Goal: Task Accomplishment & Management: Manage account settings

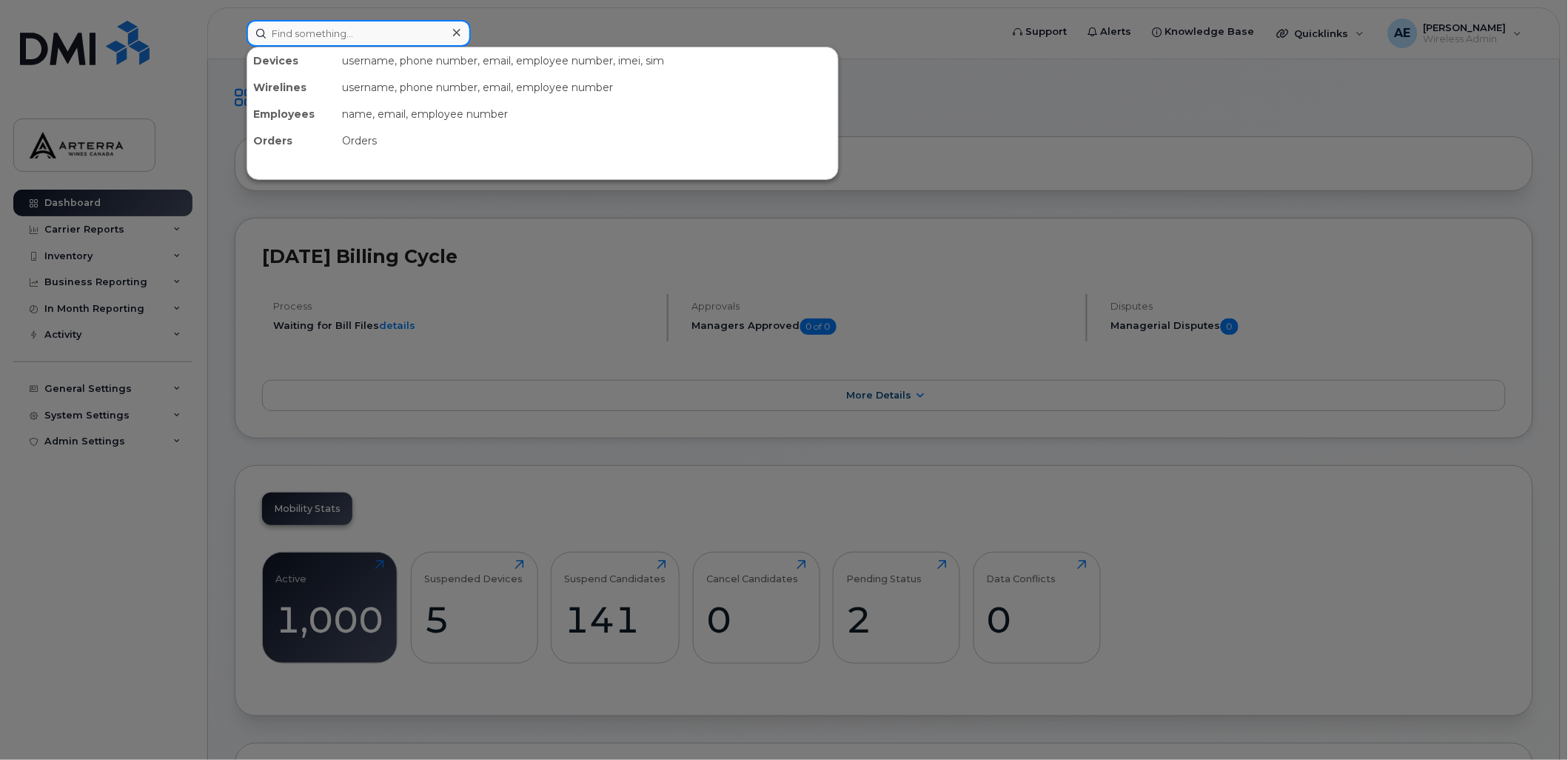
paste input "[PHONE_NUMBER]"
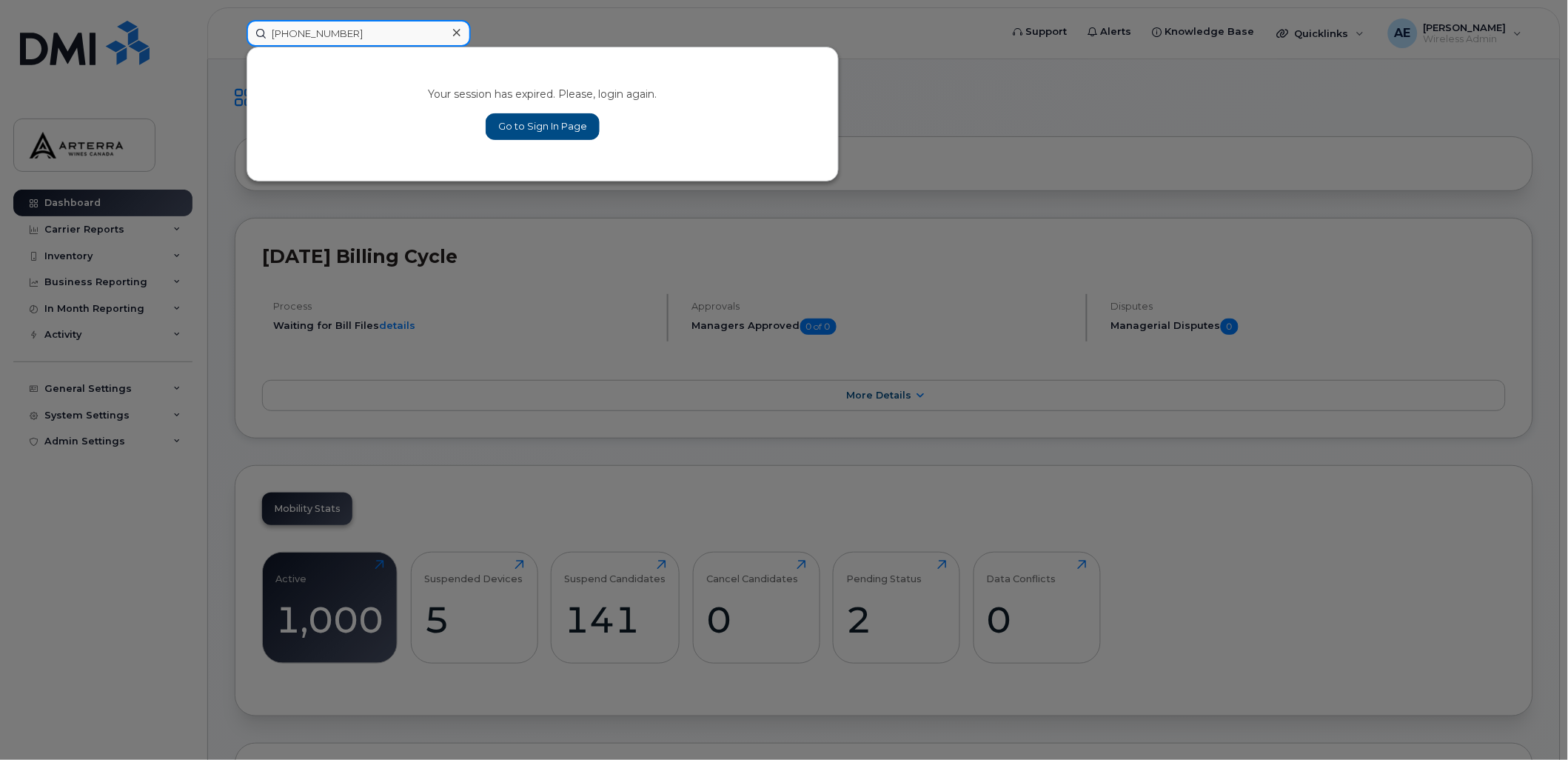
type input "[PHONE_NUMBER]"
click at [560, 122] on link "Go to Sign In Page" at bounding box center [542, 126] width 114 height 27
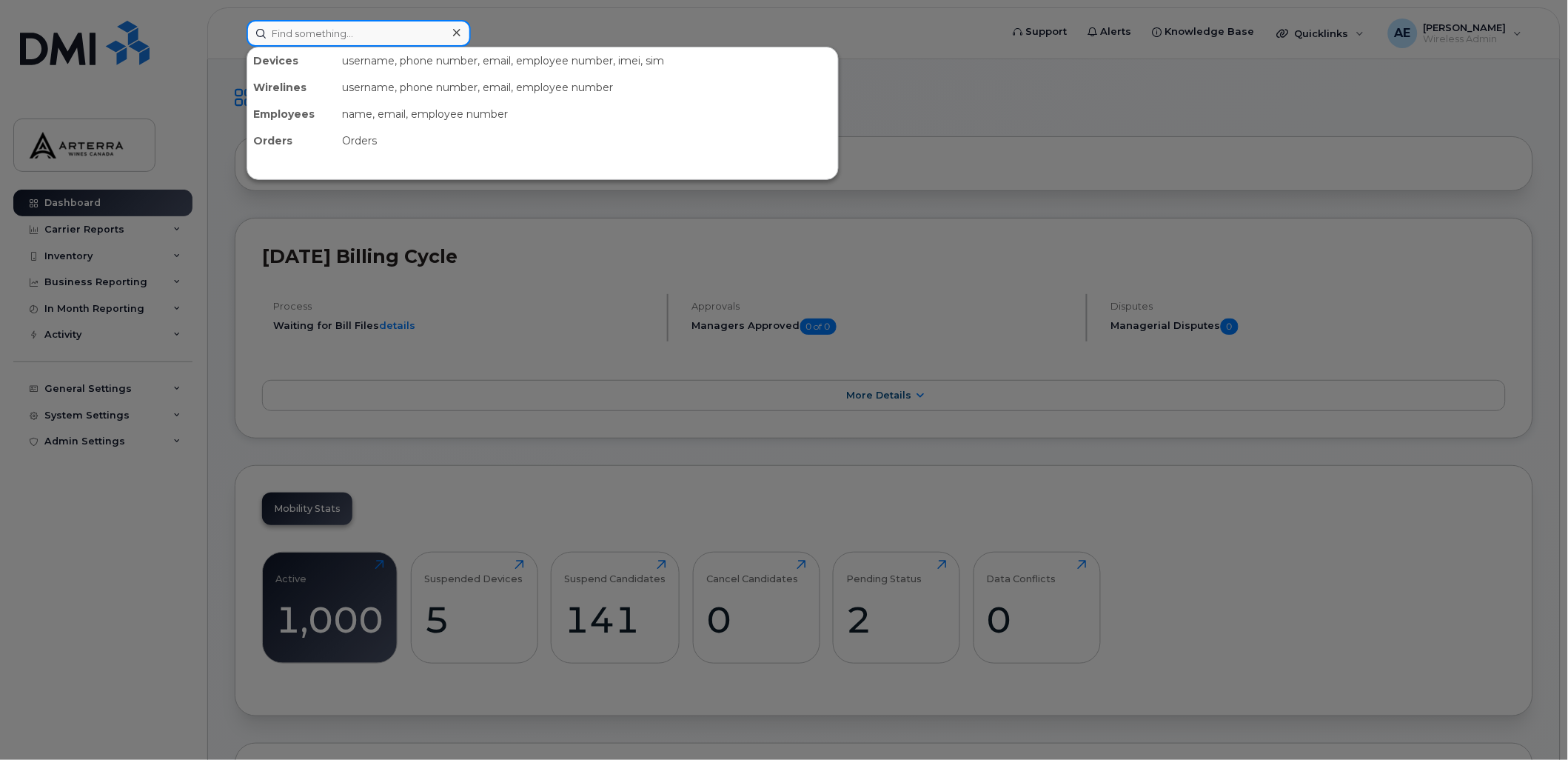
paste input "514-242-4442"
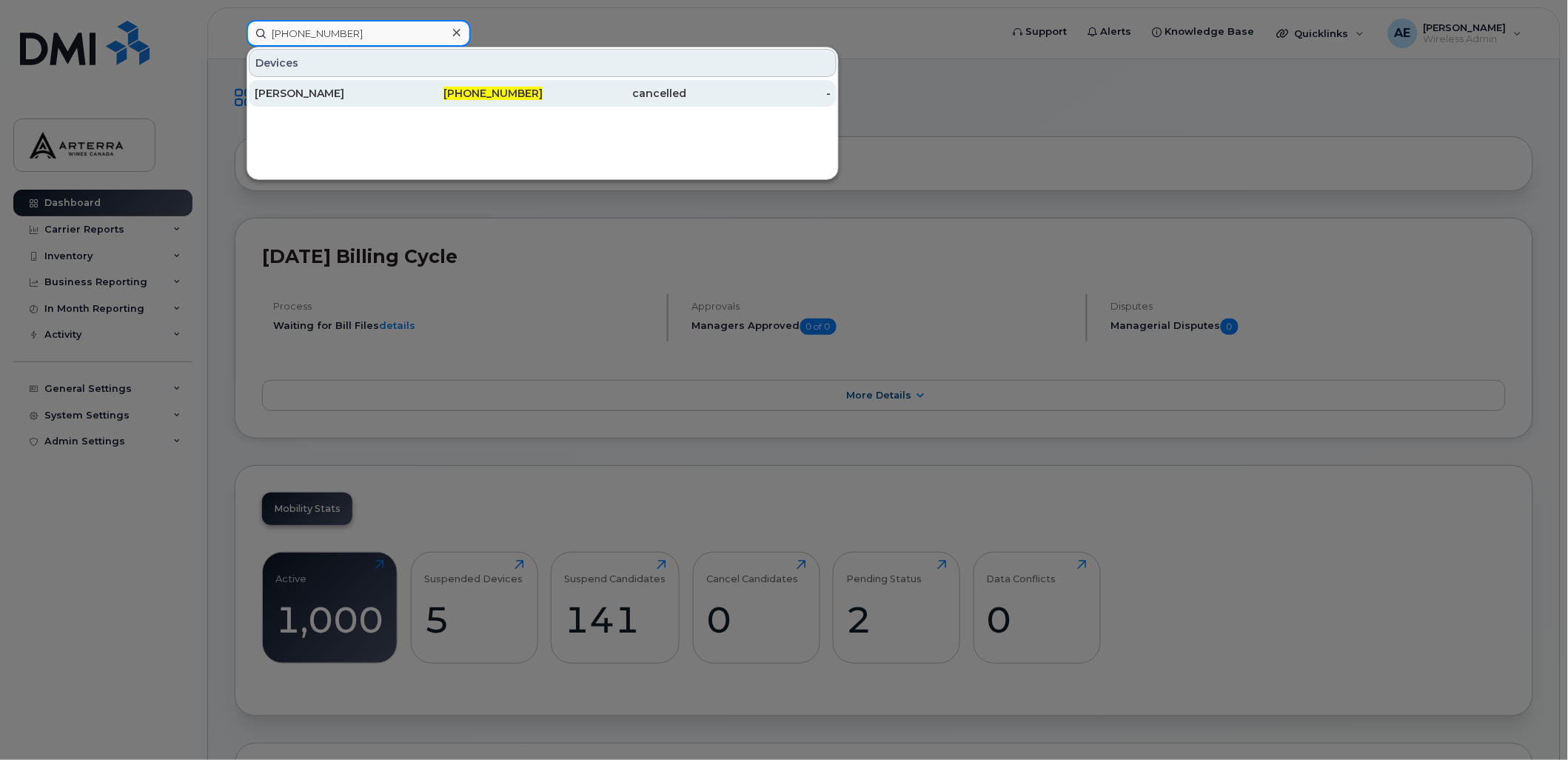
type input "514-242-4442"
click at [331, 89] on div "Michel Patenaude" at bounding box center [326, 93] width 144 height 15
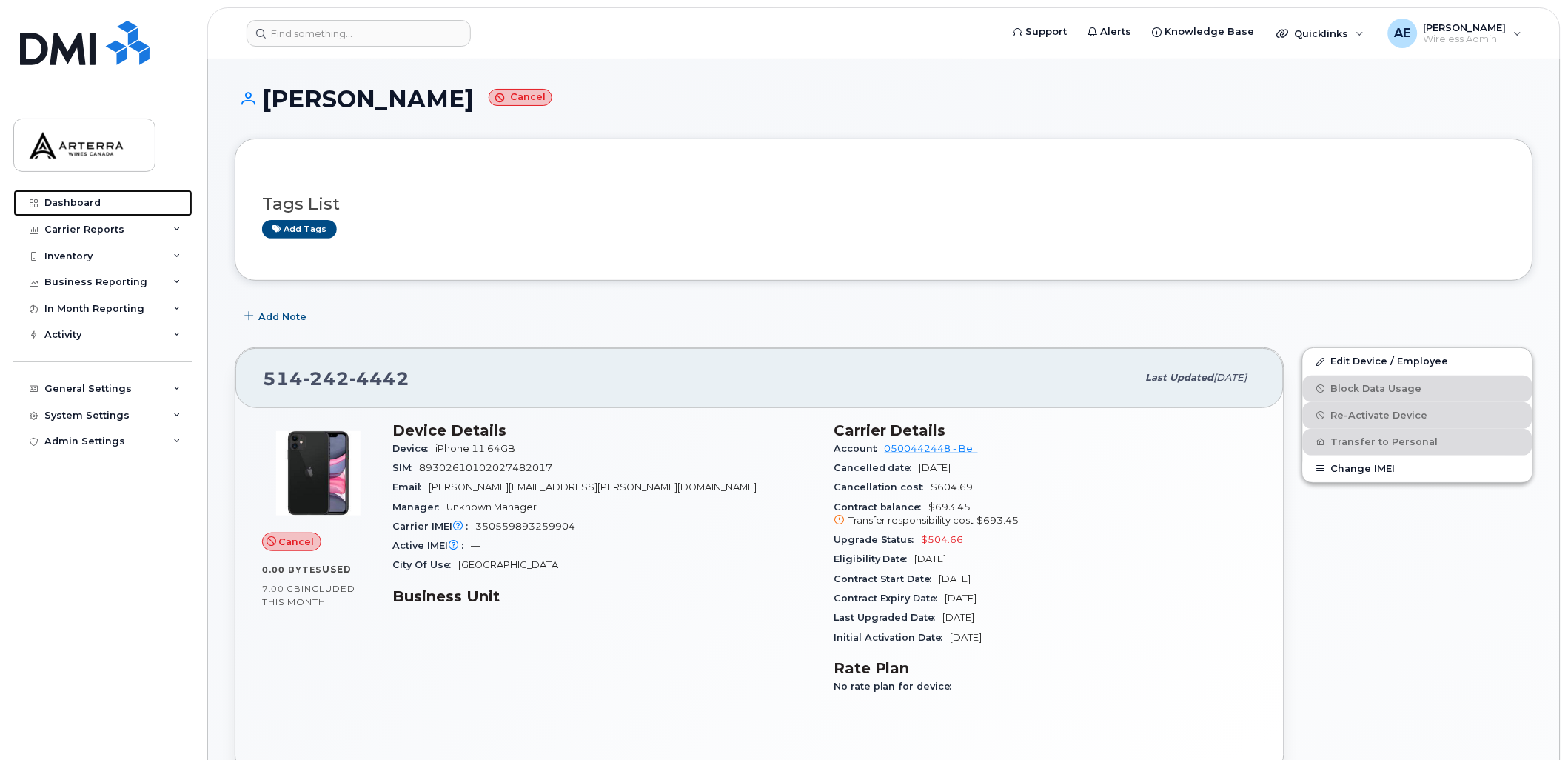
drag, startPoint x: 89, startPoint y: 196, endPoint x: 267, endPoint y: 191, distance: 178.1
click at [89, 197] on div "Dashboard" at bounding box center [72, 203] width 56 height 11
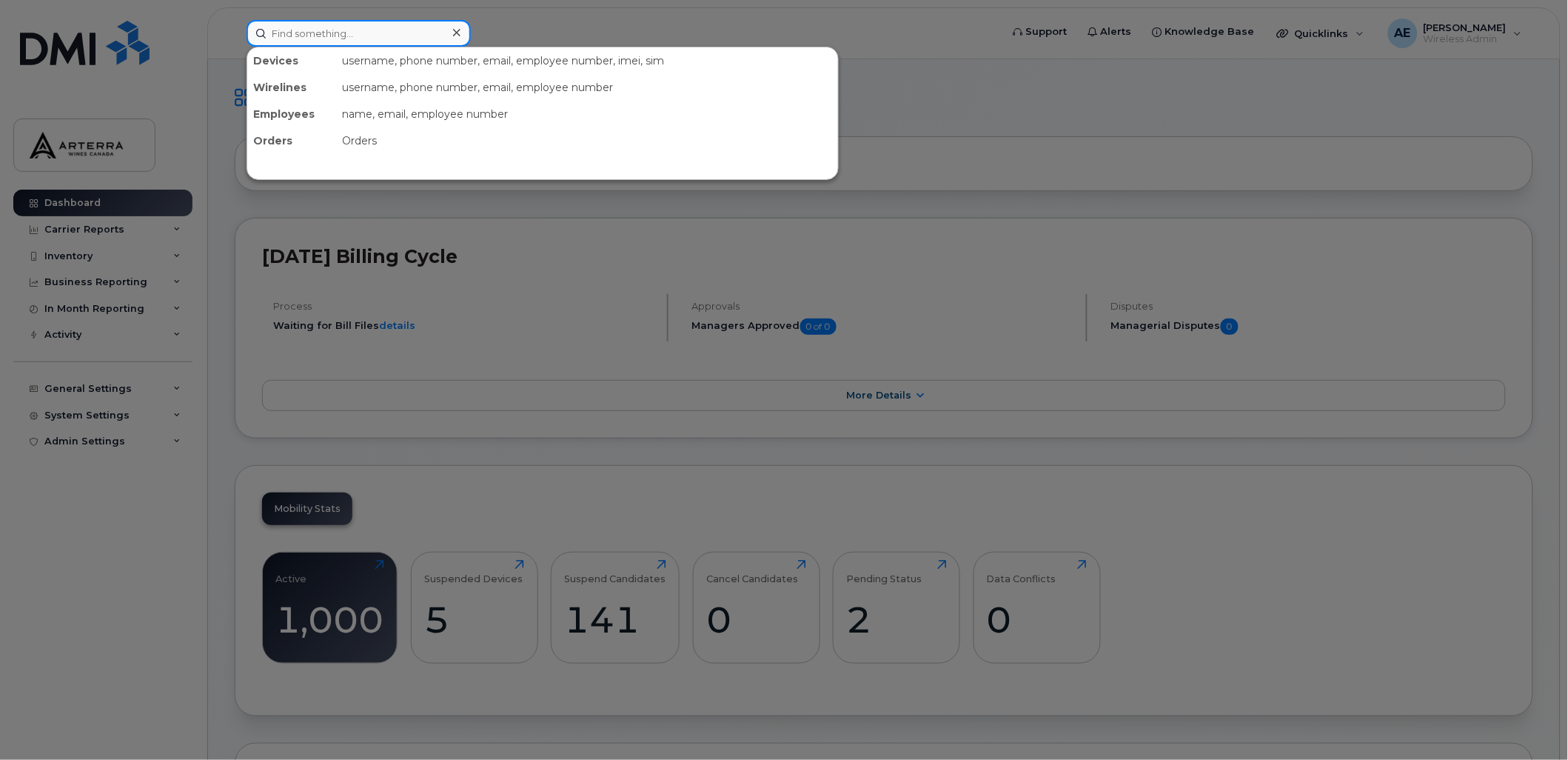
paste input "Sharon Laine"
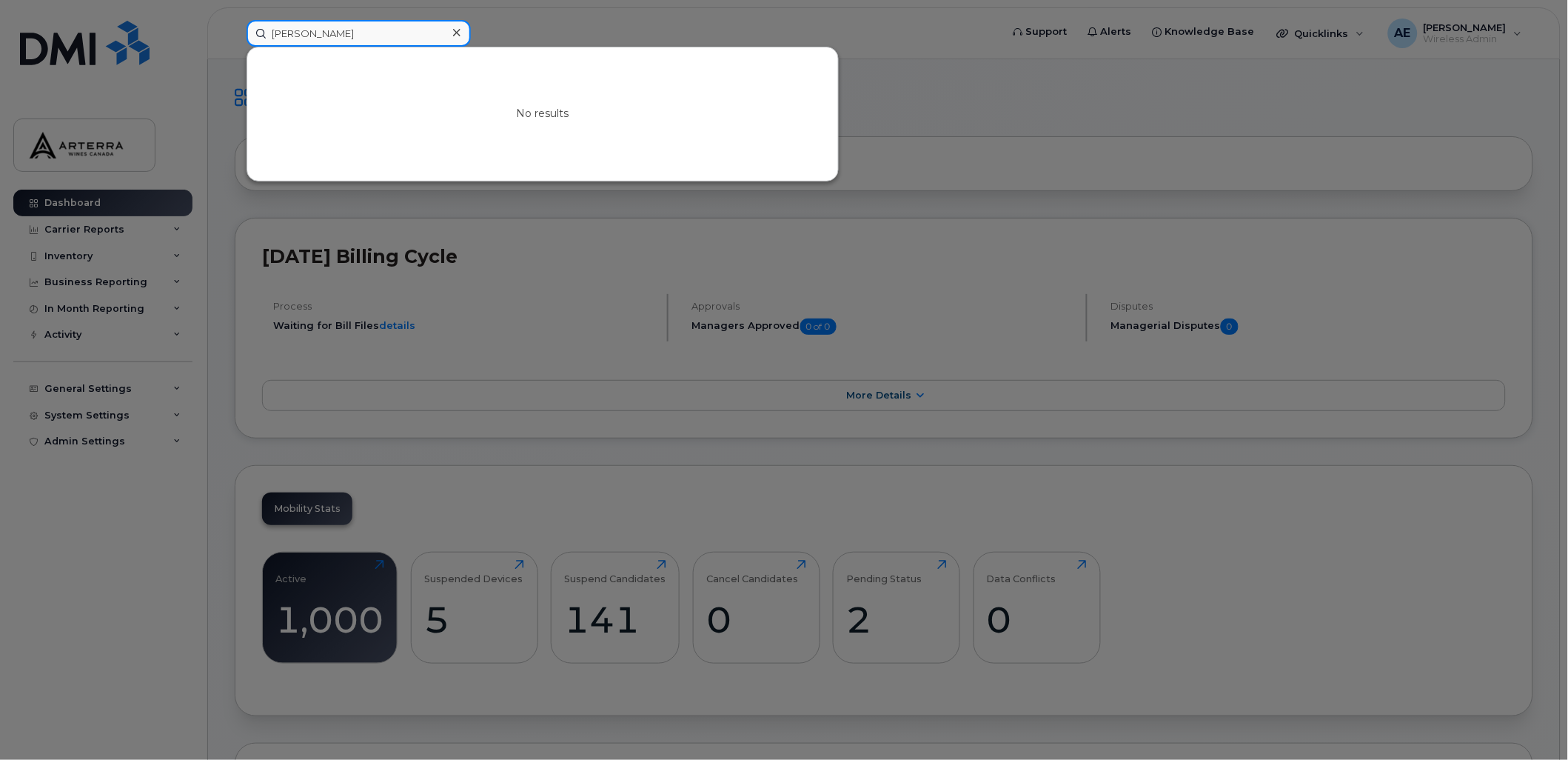
drag, startPoint x: 351, startPoint y: 35, endPoint x: 270, endPoint y: 44, distance: 81.5
click at [270, 44] on input "Sharon Laine" at bounding box center [358, 33] width 224 height 27
paste input "Nolien Louw"
drag, startPoint x: 424, startPoint y: 25, endPoint x: 254, endPoint y: 17, distance: 170.2
click at [254, 20] on div "Nolien Louw No results" at bounding box center [619, 33] width 769 height 27
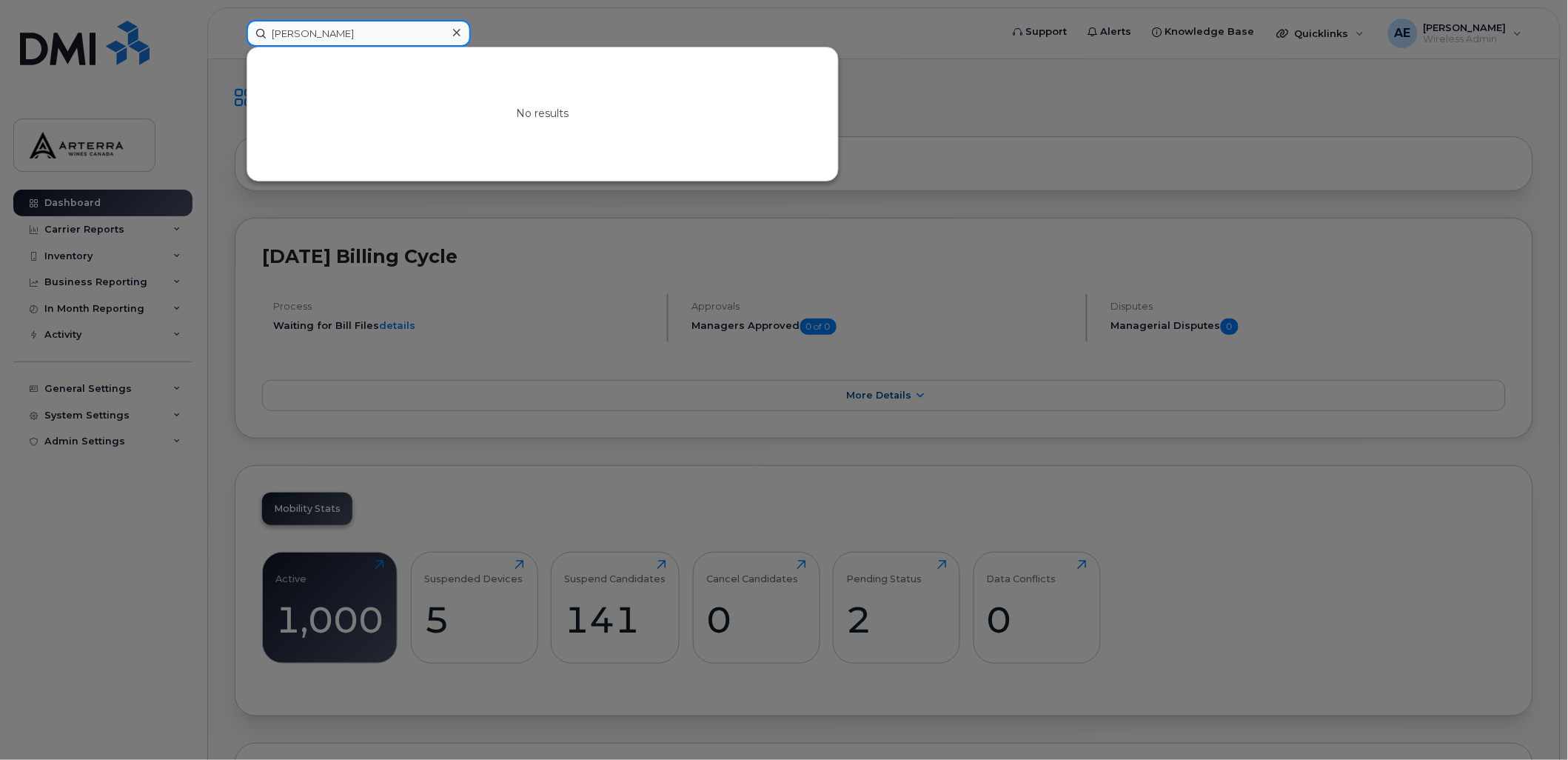
paste input "Joseph Dierickse"
click at [636, 20] on div at bounding box center [784, 380] width 1568 height 760
drag, startPoint x: 418, startPoint y: 20, endPoint x: 257, endPoint y: 26, distance: 161.1
click at [257, 26] on input "Joseph Dierickse" at bounding box center [358, 33] width 224 height 27
paste input "Rachel Bergi"
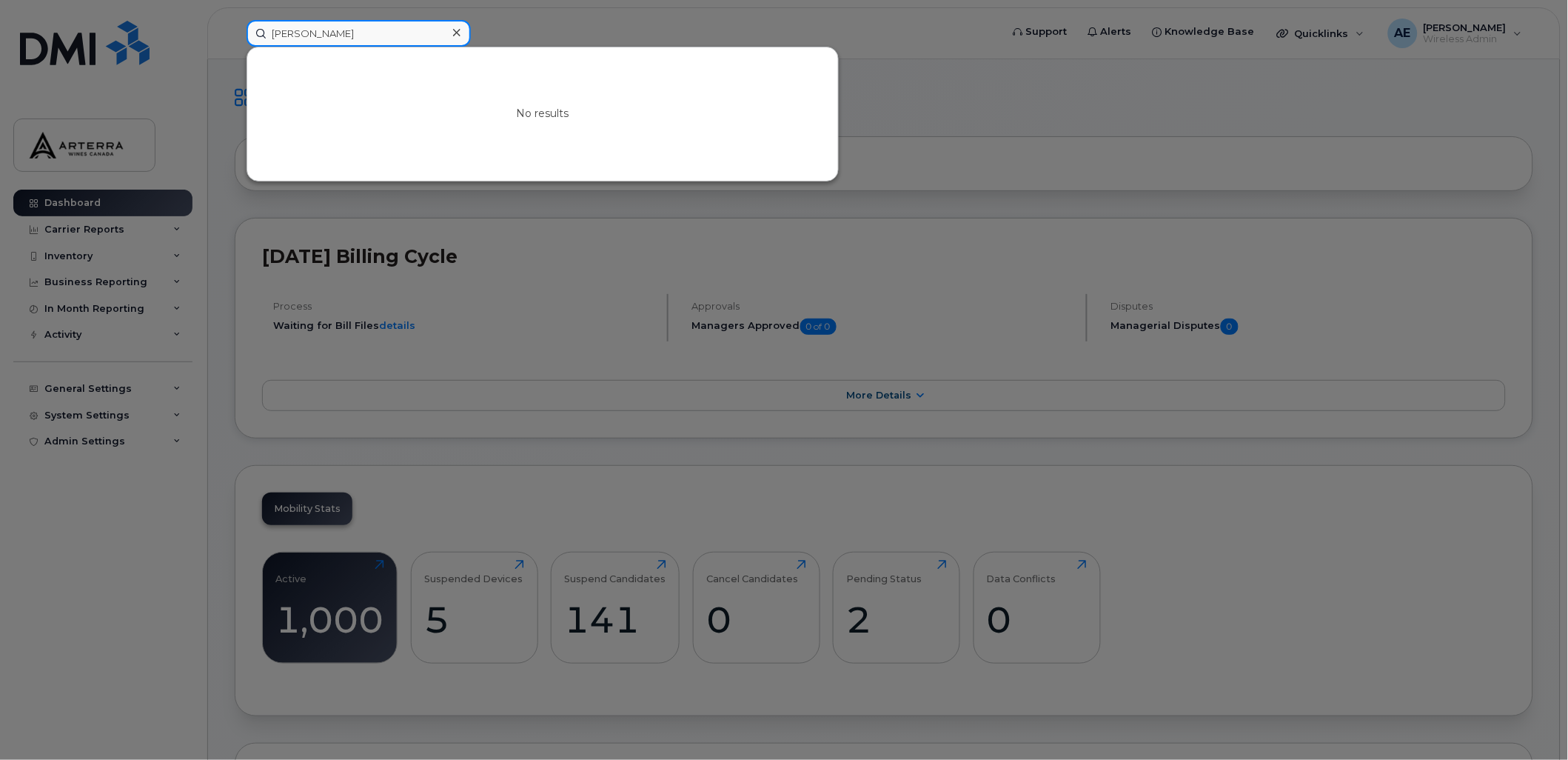
click at [375, 30] on input "Rachel Bergie" at bounding box center [358, 33] width 224 height 27
drag, startPoint x: 363, startPoint y: 31, endPoint x: 257, endPoint y: 39, distance: 106.3
click at [257, 39] on input "Rachel Bergie" at bounding box center [358, 33] width 224 height 27
paste input "[PERSON_NAME]"
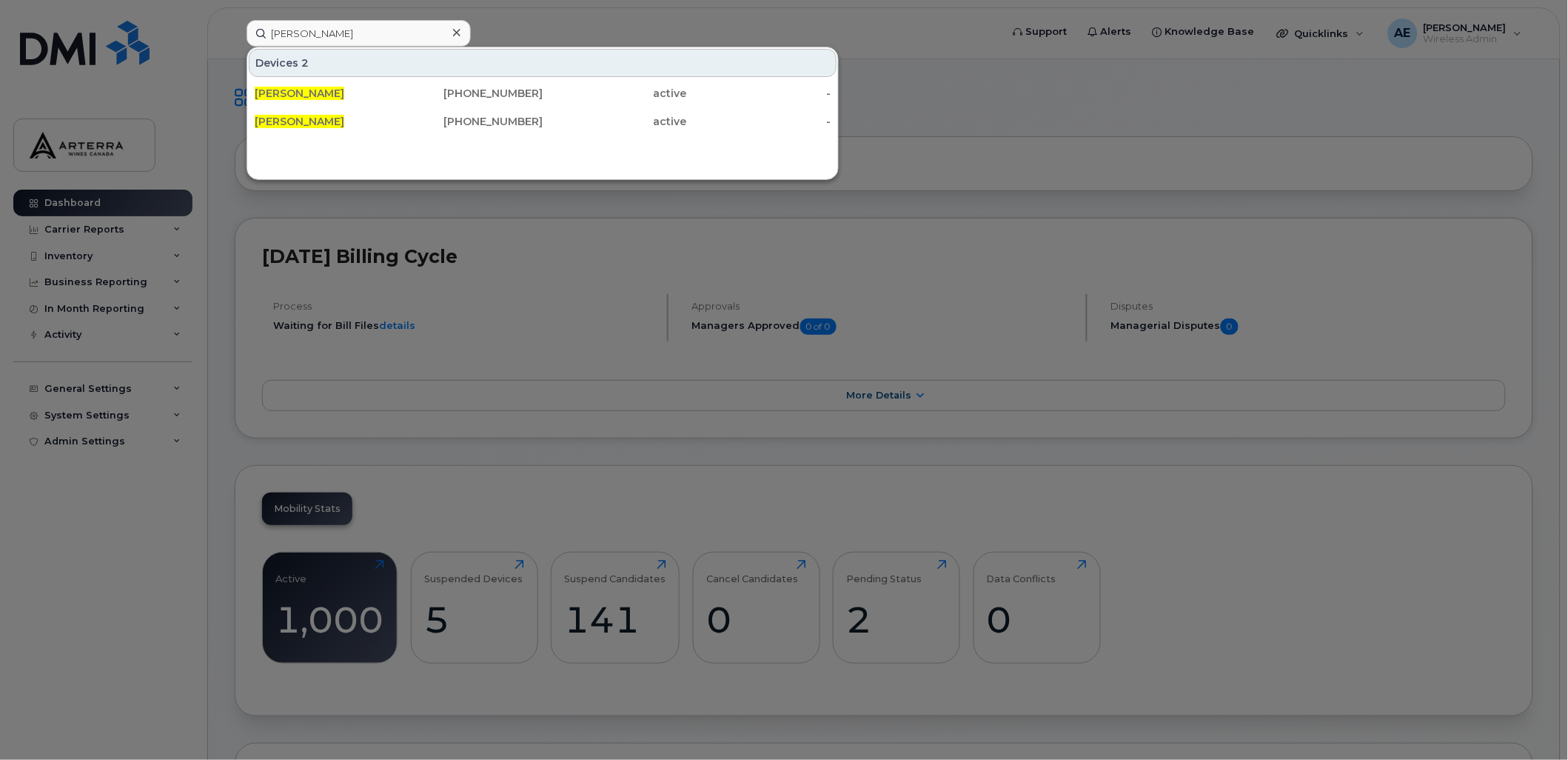
click at [582, 20] on div at bounding box center [784, 380] width 1568 height 760
drag, startPoint x: 371, startPoint y: 31, endPoint x: 262, endPoint y: 22, distance: 109.4
click at [262, 22] on input "[PERSON_NAME]" at bounding box center [358, 33] width 224 height 27
paste input "5143495325"
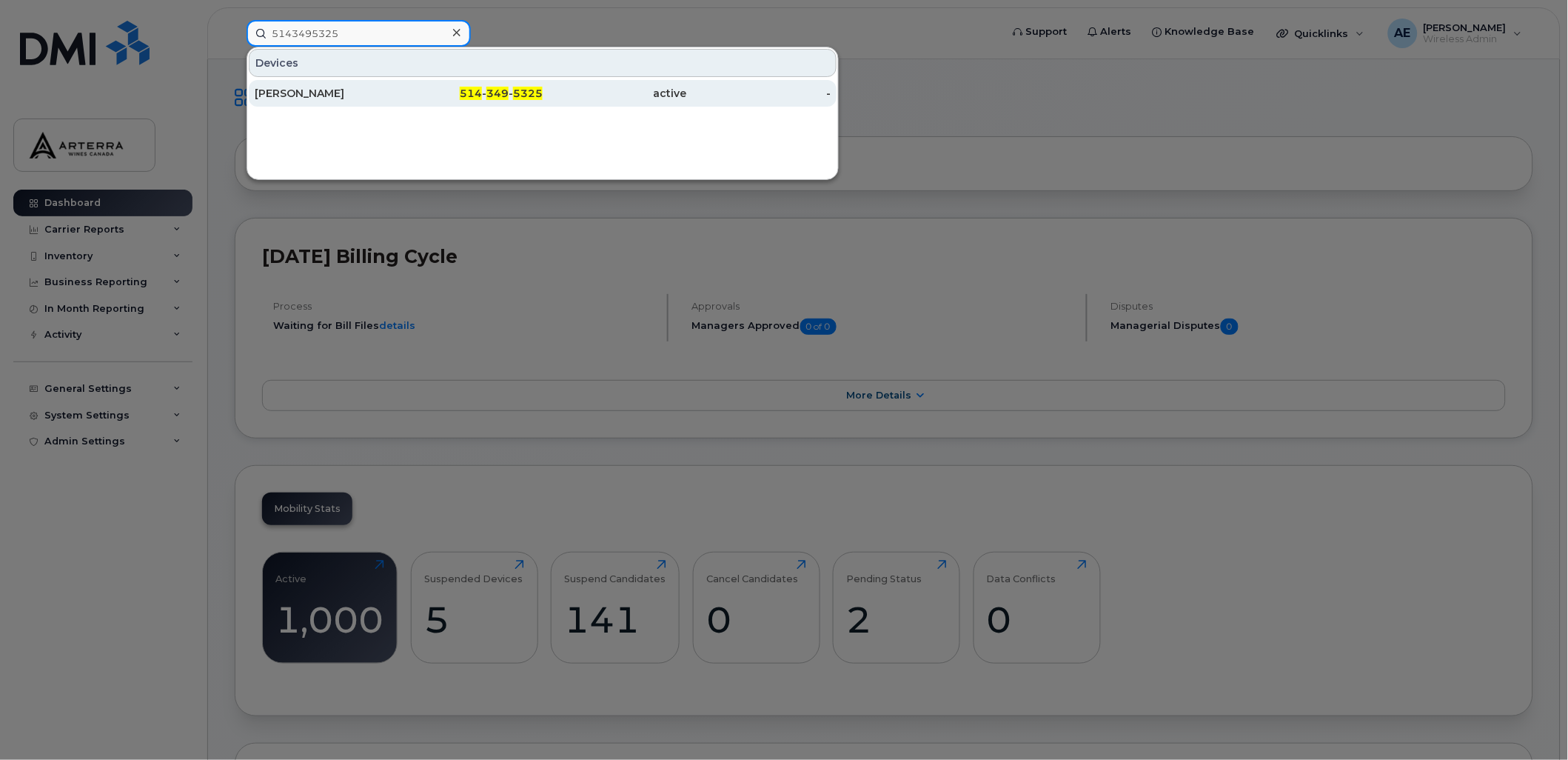
type input "5143495325"
click at [305, 90] on div "[PERSON_NAME]" at bounding box center [326, 93] width 144 height 15
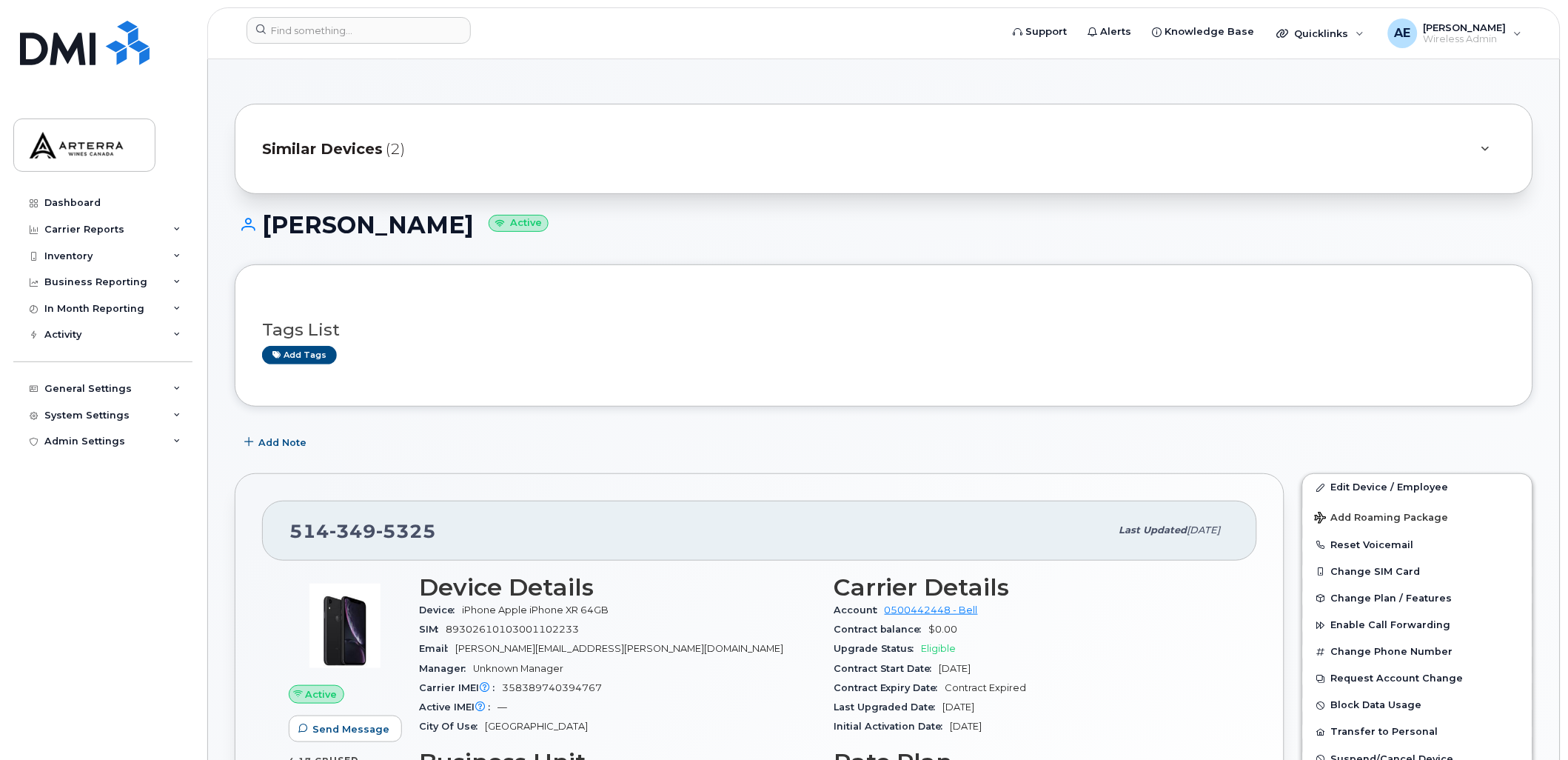
scroll to position [82, 0]
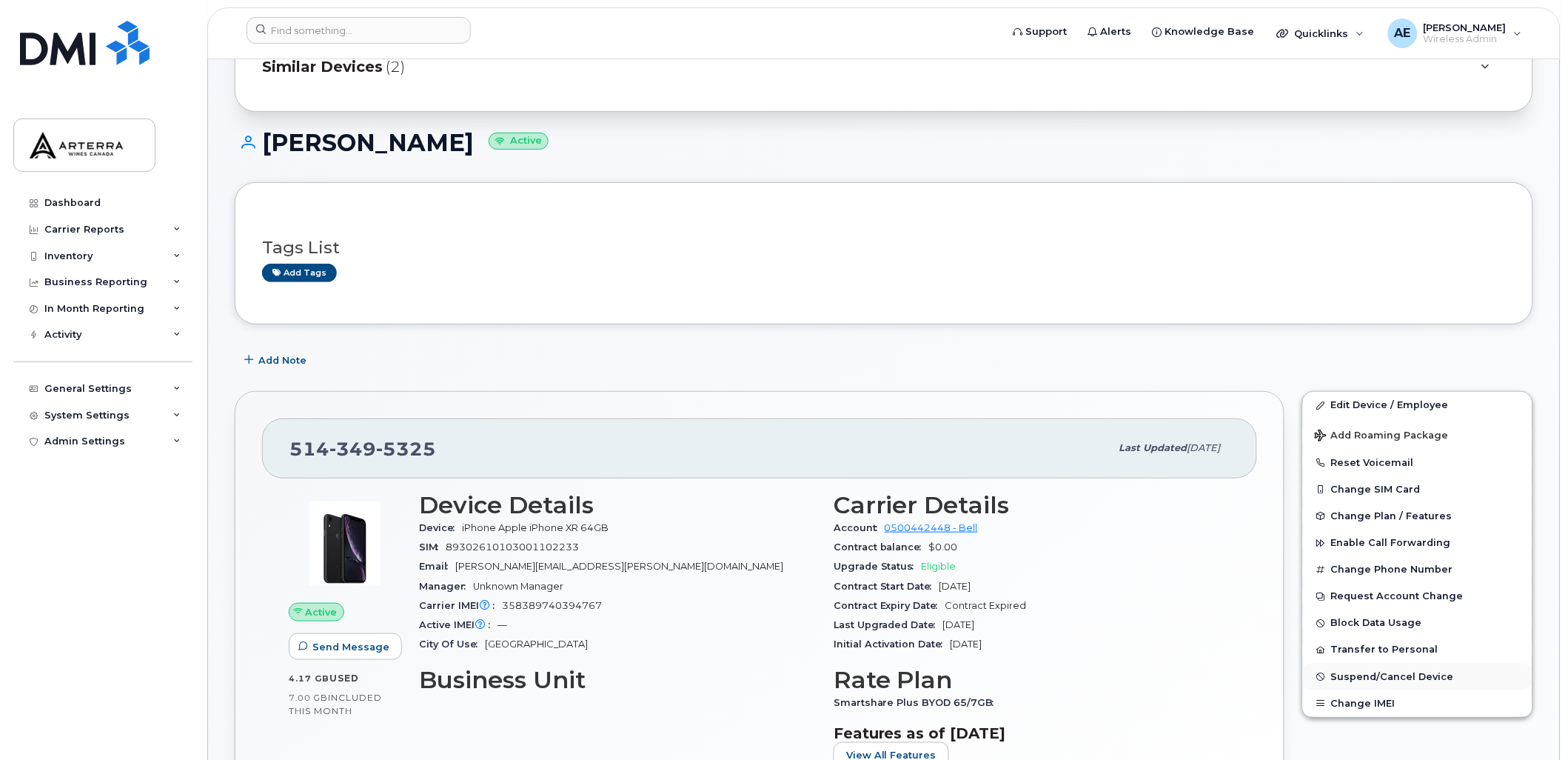
click at [1390, 680] on span "Suspend/Cancel Device" at bounding box center [1392, 677] width 123 height 11
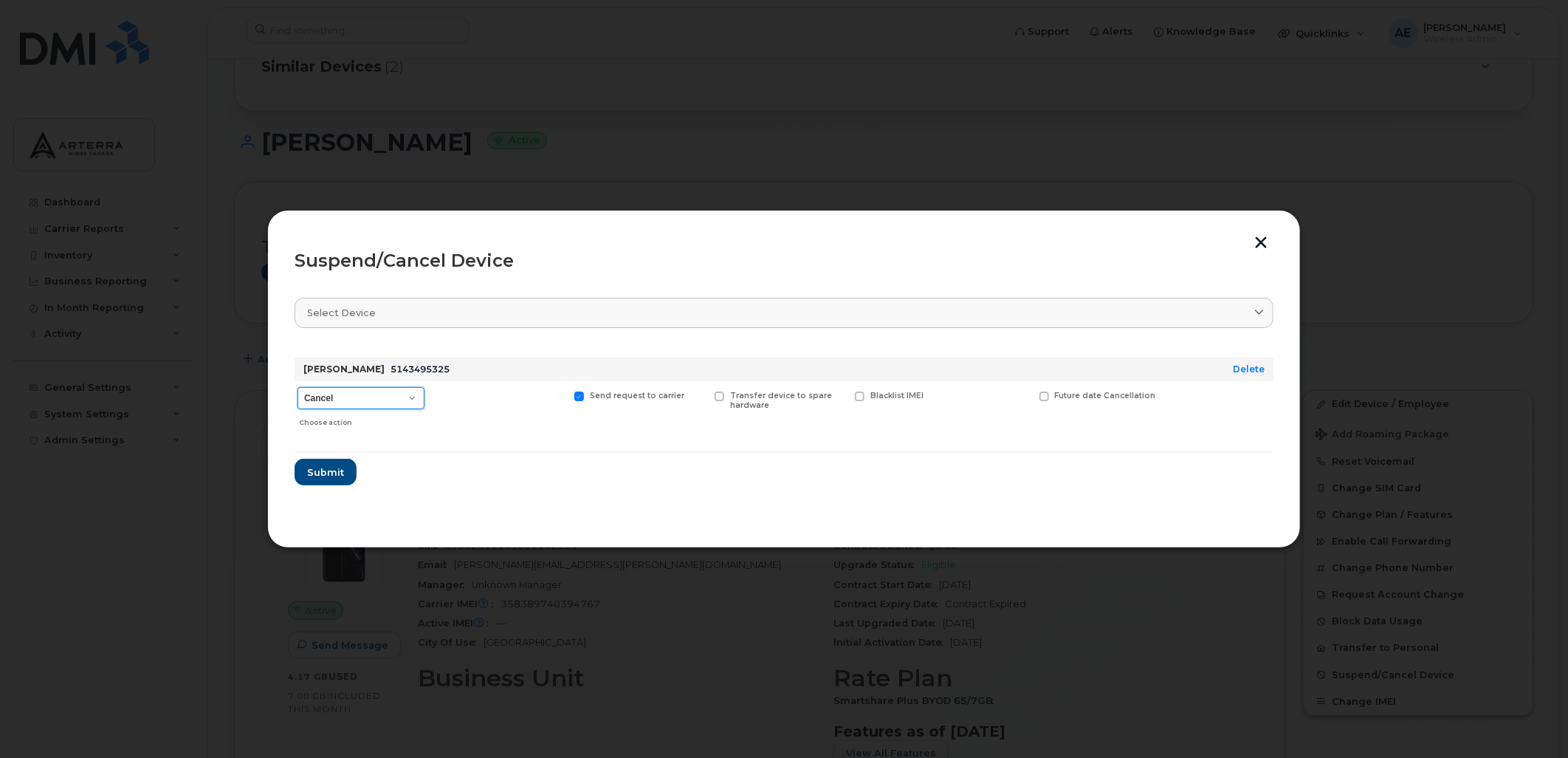
click at [357, 397] on select "Cancel Suspend - Extend Suspension Suspend - Reduced Rate Suspend - Full Rate S…" at bounding box center [361, 397] width 127 height 22
select select "[object Object]"
click at [298, 387] on select "Cancel Suspend - Extend Suspension Suspend - Reduced Rate Suspend - Full Rate S…" at bounding box center [361, 397] width 127 height 22
click at [316, 468] on span "Submit" at bounding box center [325, 472] width 37 height 14
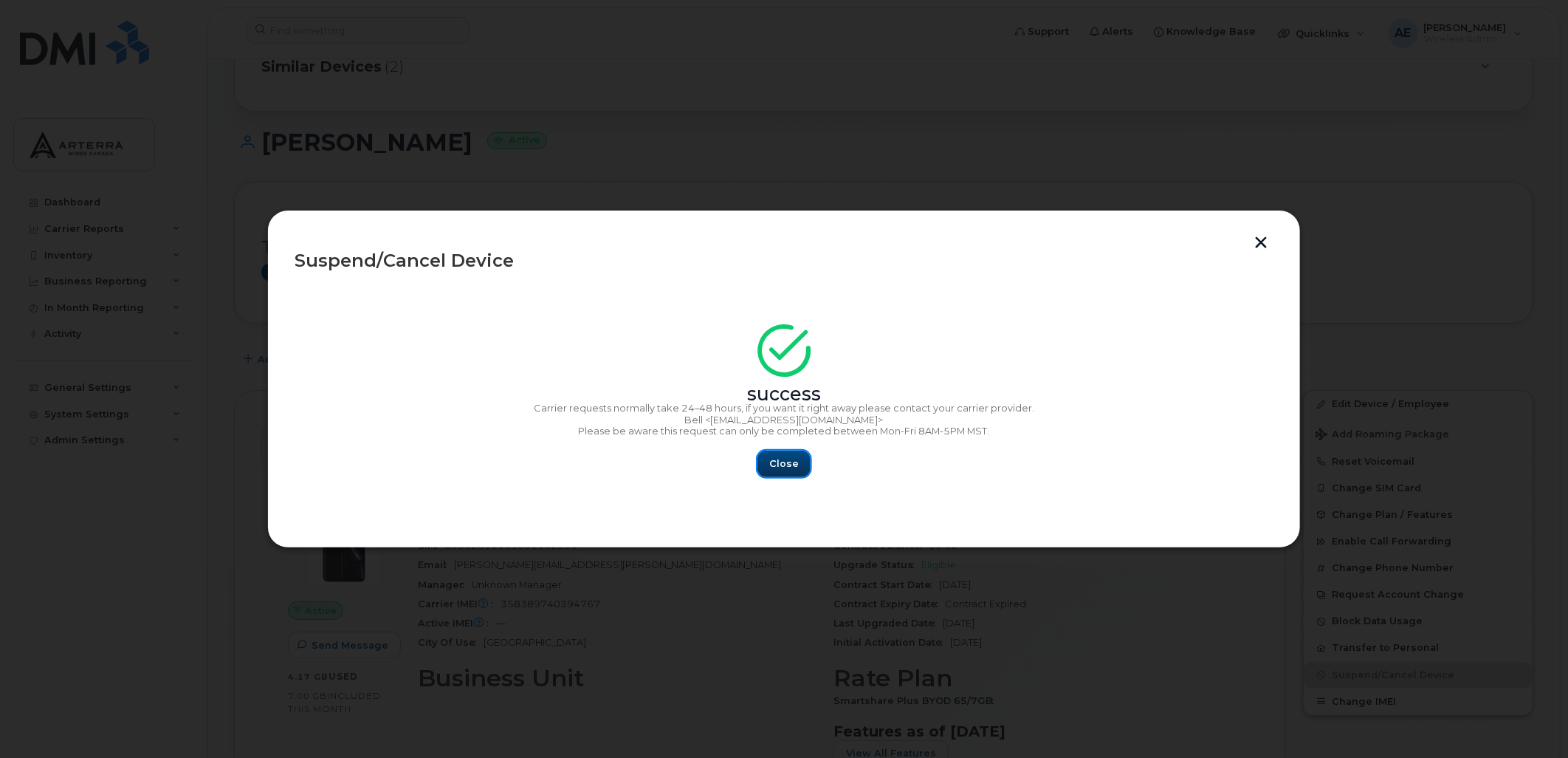
click at [790, 463] on span "Close" at bounding box center [784, 463] width 29 height 14
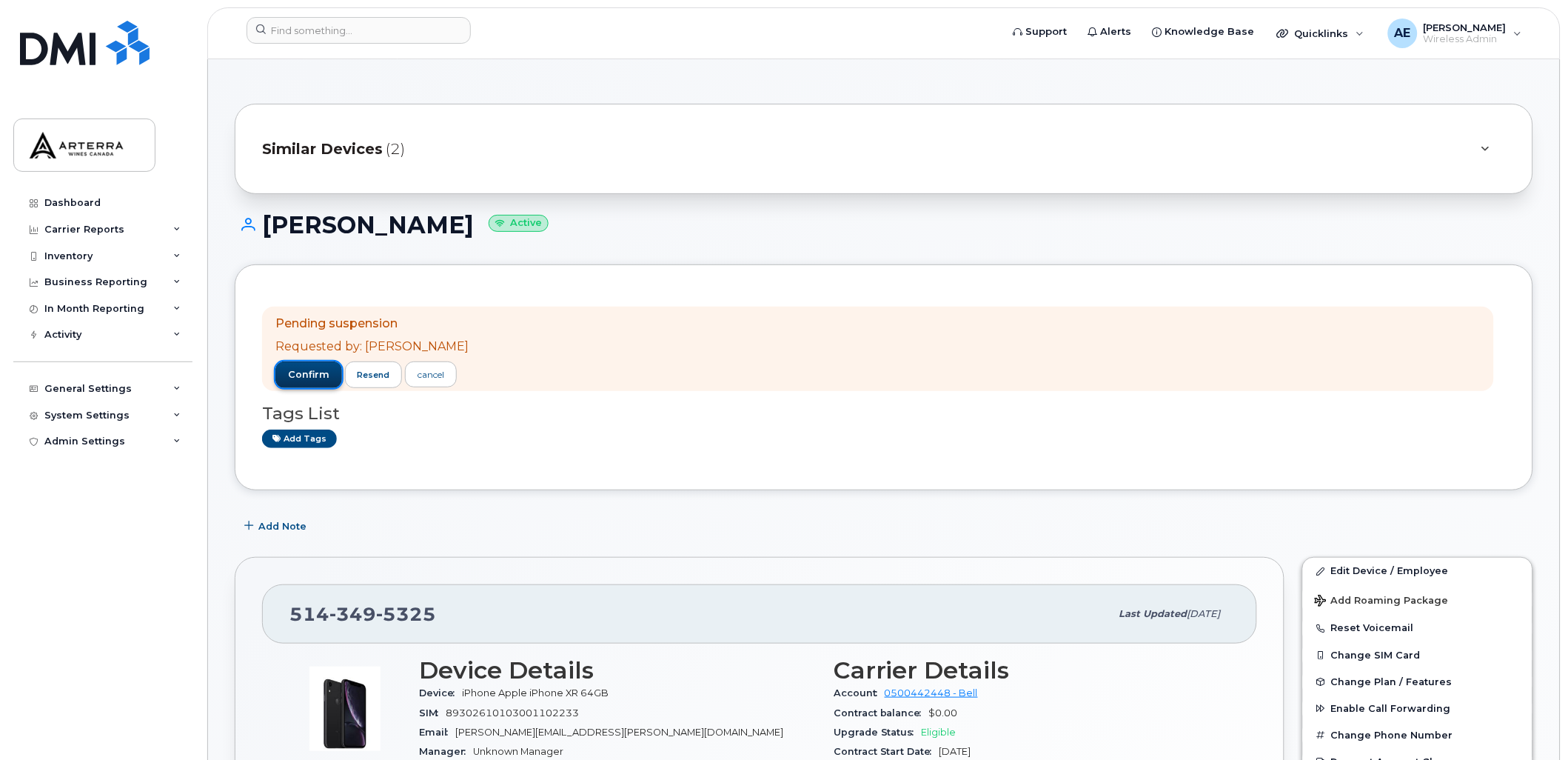
click at [304, 365] on button "confirm" at bounding box center [308, 375] width 66 height 27
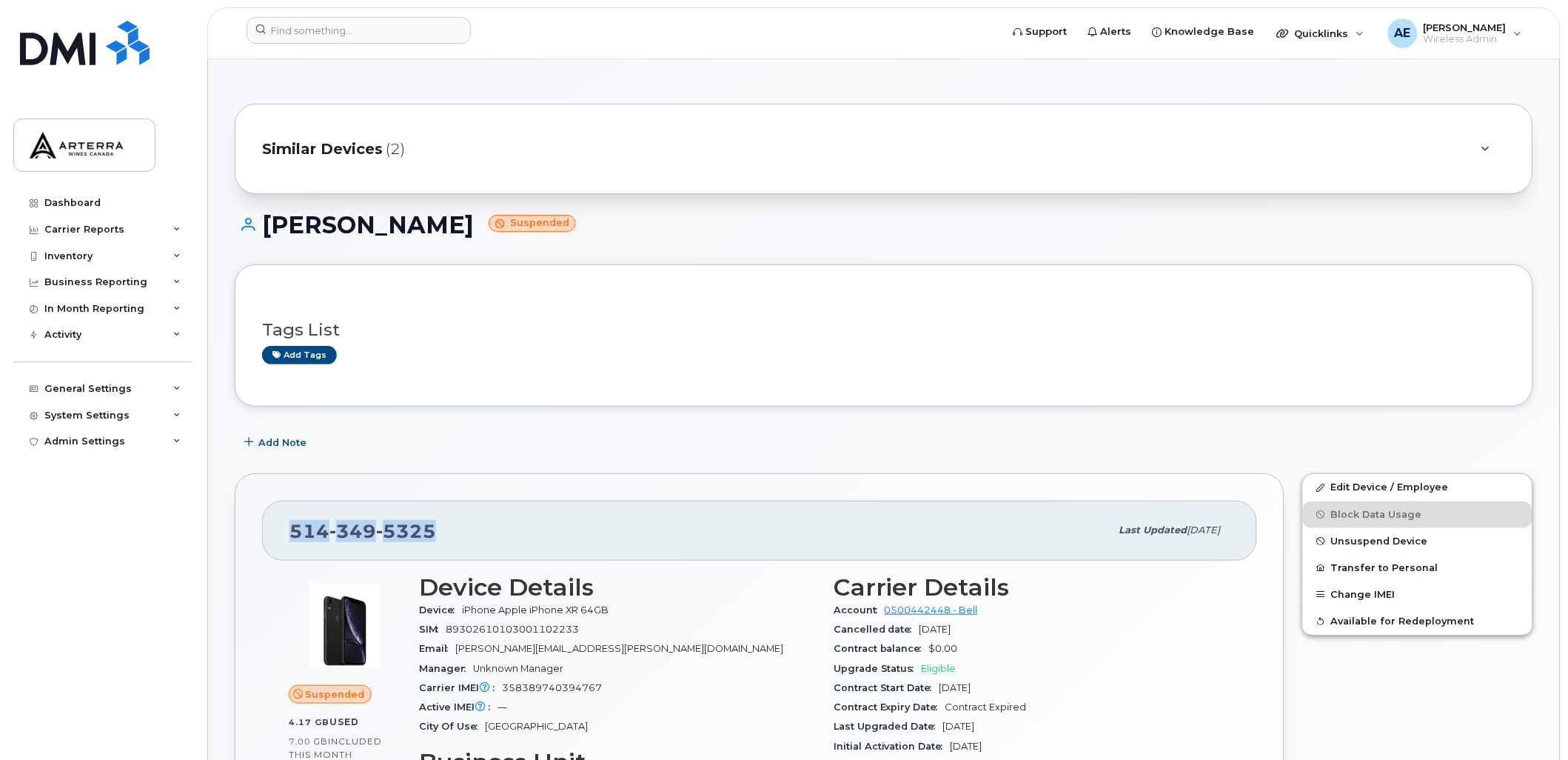
drag, startPoint x: 438, startPoint y: 526, endPoint x: 293, endPoint y: 527, distance: 145.0
click at [293, 527] on div "514 349 5325" at bounding box center [700, 530] width 821 height 31
drag, startPoint x: 293, startPoint y: 527, endPoint x: 308, endPoint y: 522, distance: 15.8
copy span "514 349 5325"
drag, startPoint x: 262, startPoint y: 220, endPoint x: 398, endPoint y: 225, distance: 136.1
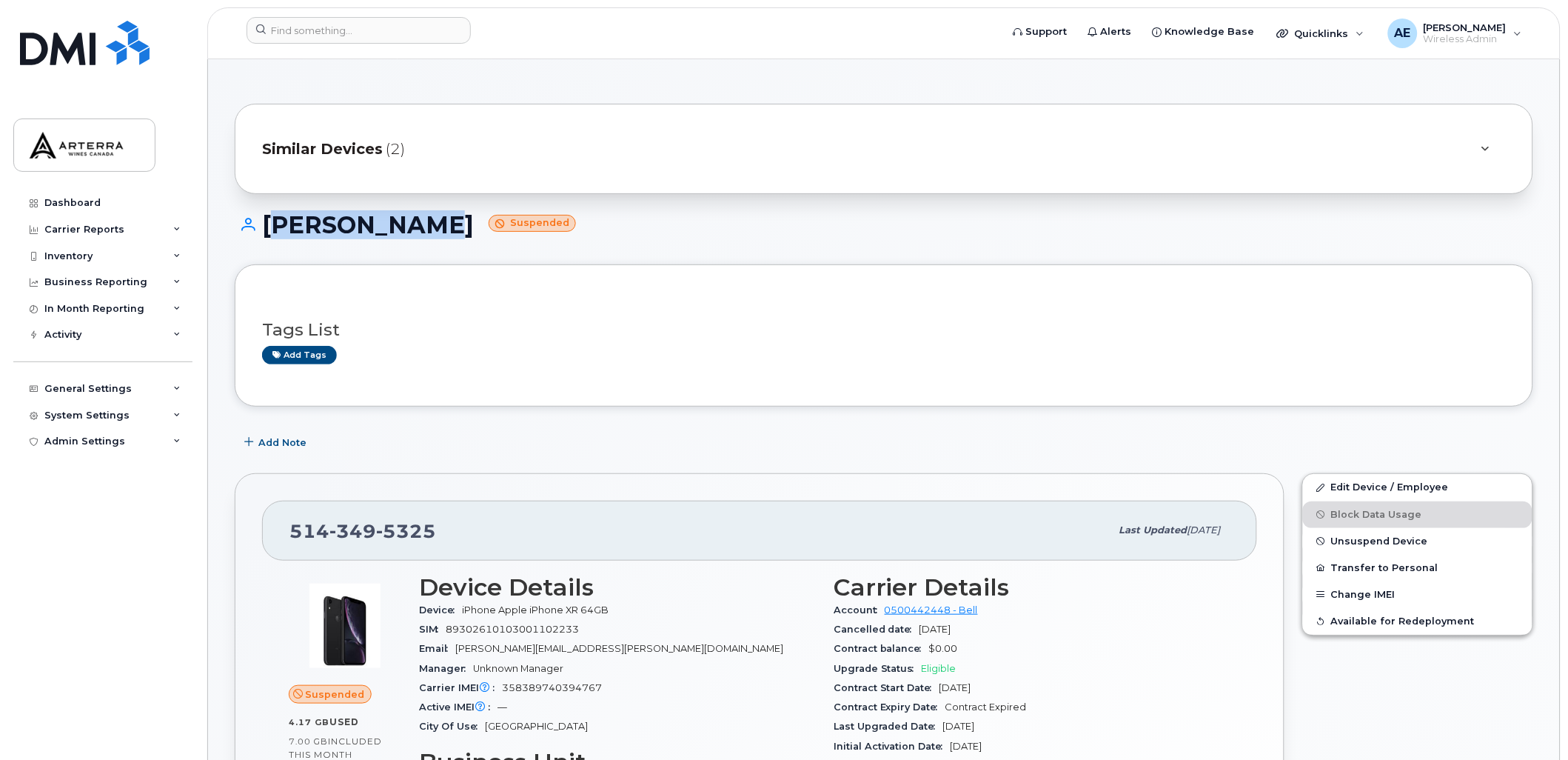
click at [398, 225] on h1 "Alain Leary Suspended" at bounding box center [884, 225] width 1299 height 26
copy h1 "[PERSON_NAME]"
click at [1485, 142] on div at bounding box center [1485, 149] width 18 height 18
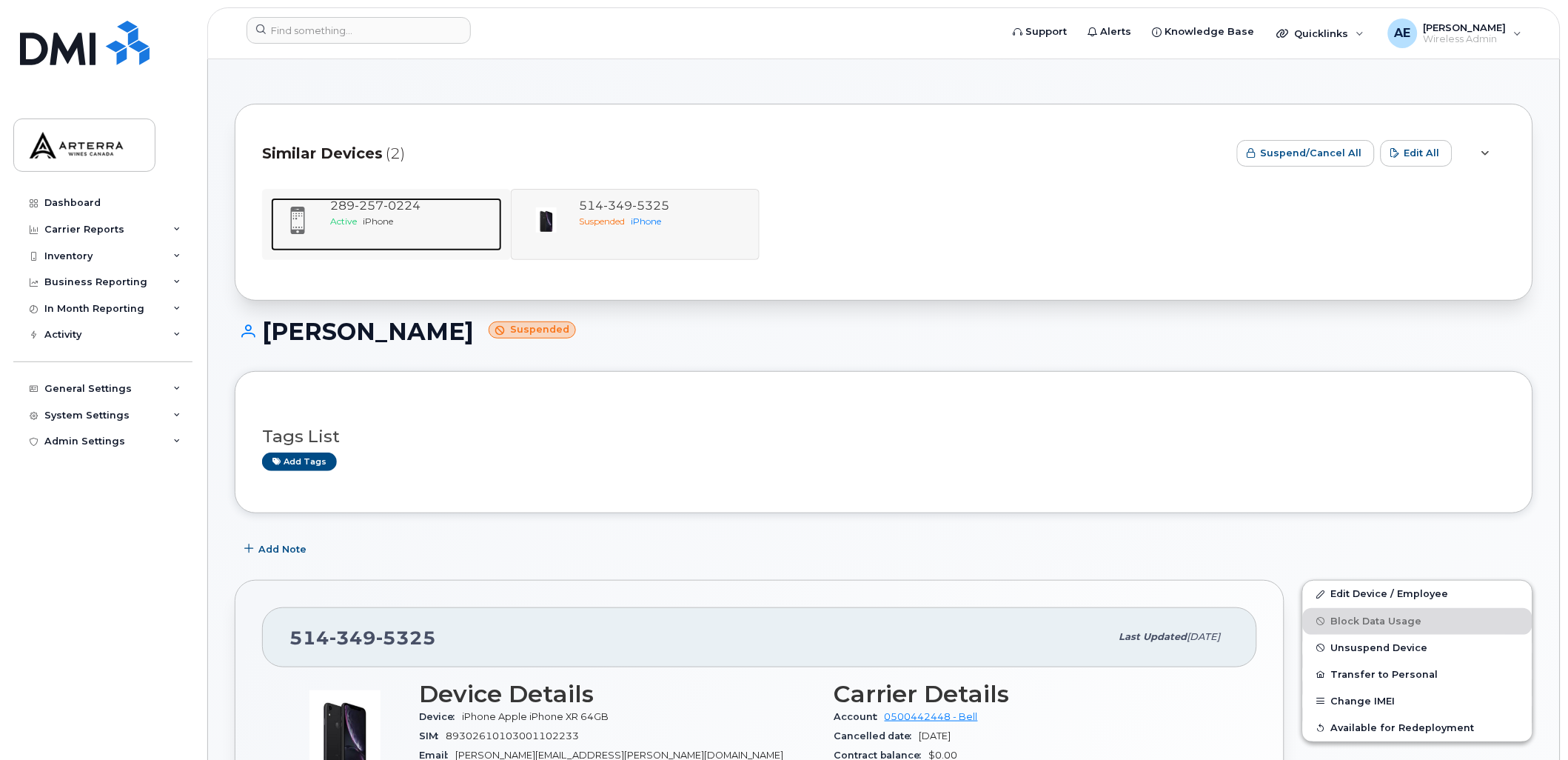
click at [374, 207] on span "257" at bounding box center [369, 205] width 29 height 14
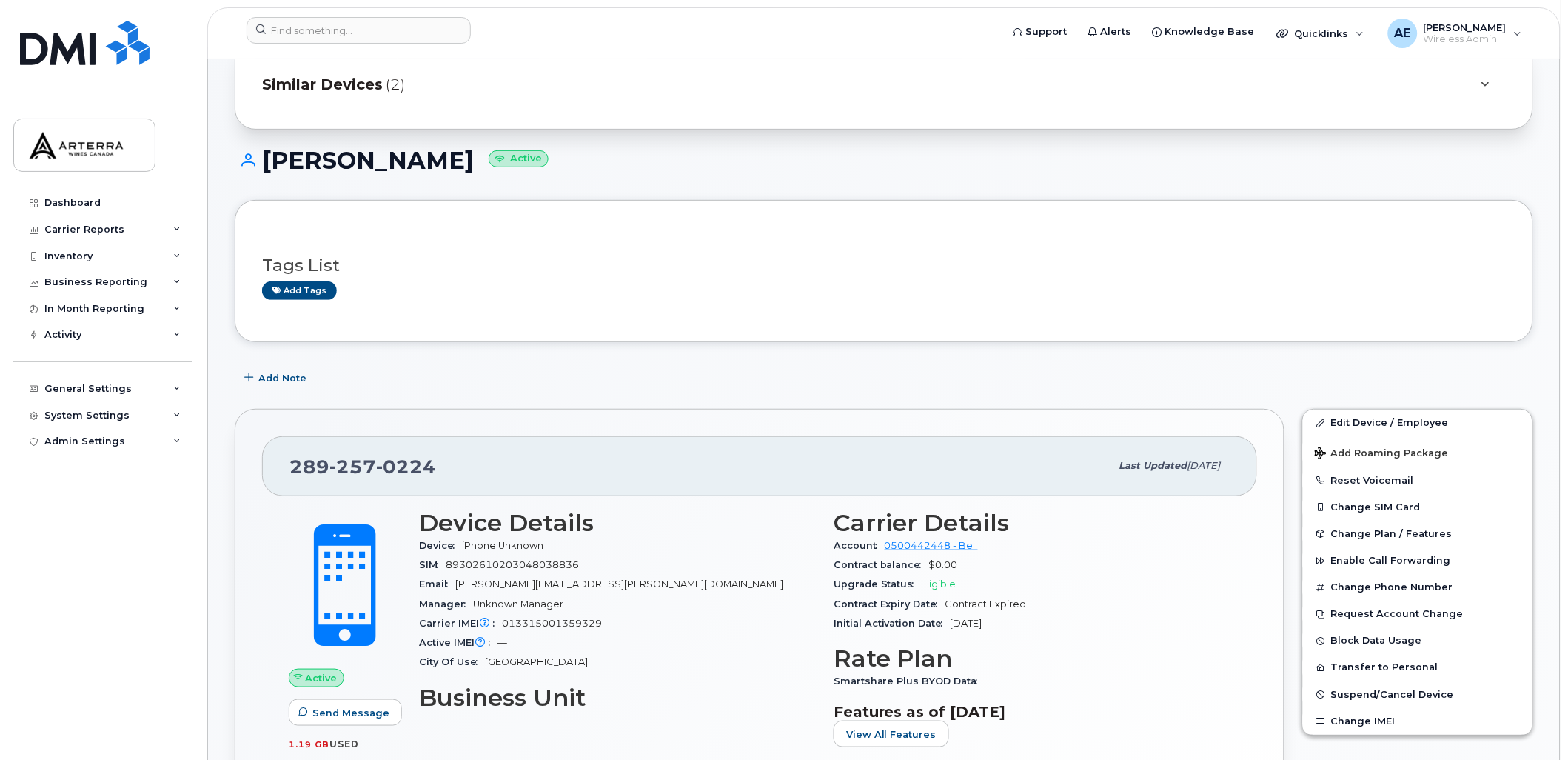
scroll to position [164, 0]
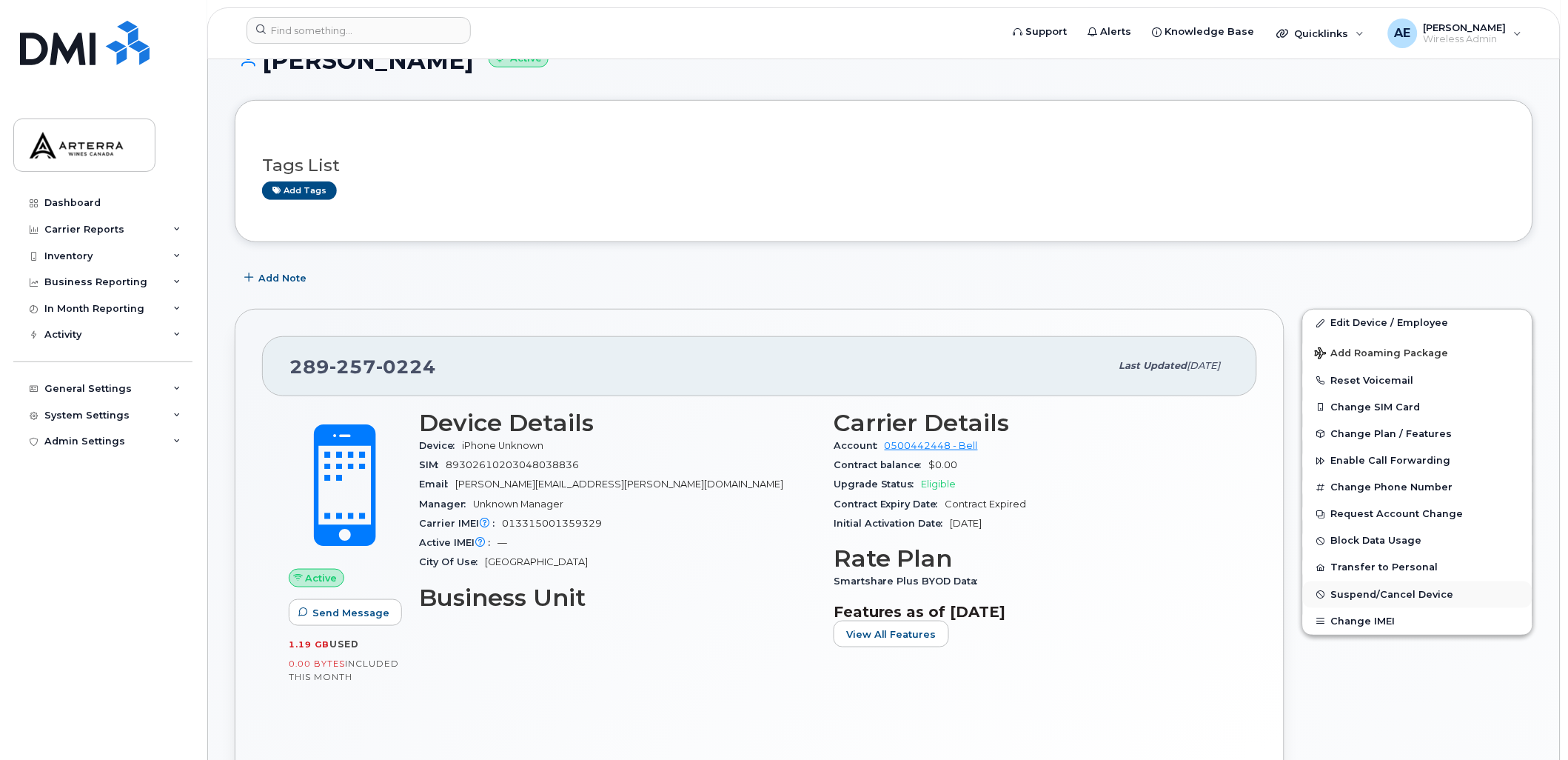
click at [1417, 600] on span "Suspend/Cancel Device" at bounding box center [1392, 595] width 123 height 11
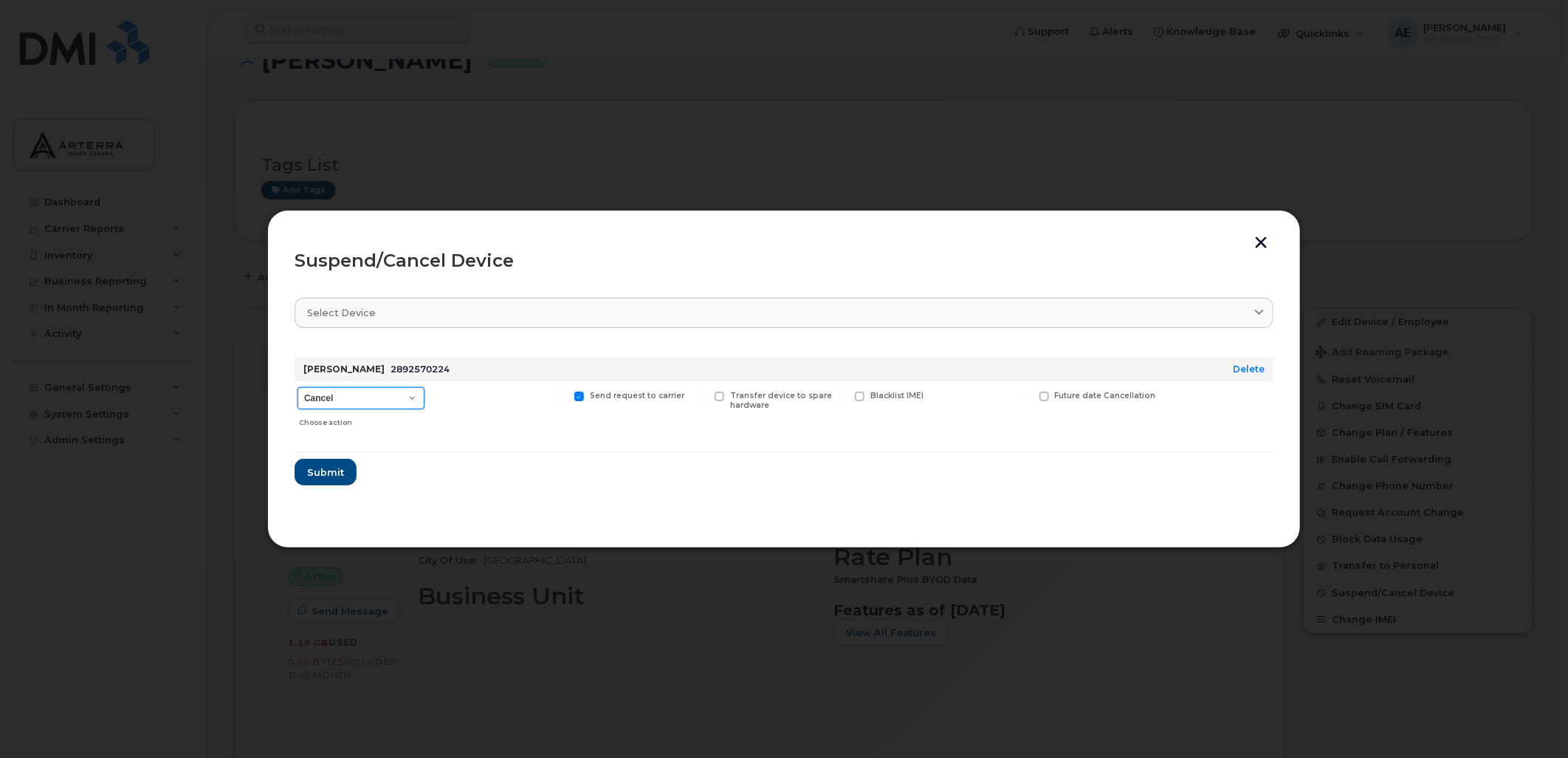
click at [353, 396] on select "Cancel Suspend - Extend Suspension Suspend - Reduced Rate Suspend - Full Rate S…" at bounding box center [361, 397] width 127 height 22
select select "[object Object]"
click at [298, 387] on select "Cancel Suspend - Extend Suspension Suspend - Reduced Rate Suspend - Full Rate S…" at bounding box center [361, 397] width 127 height 22
click at [323, 469] on span "Submit" at bounding box center [325, 472] width 37 height 14
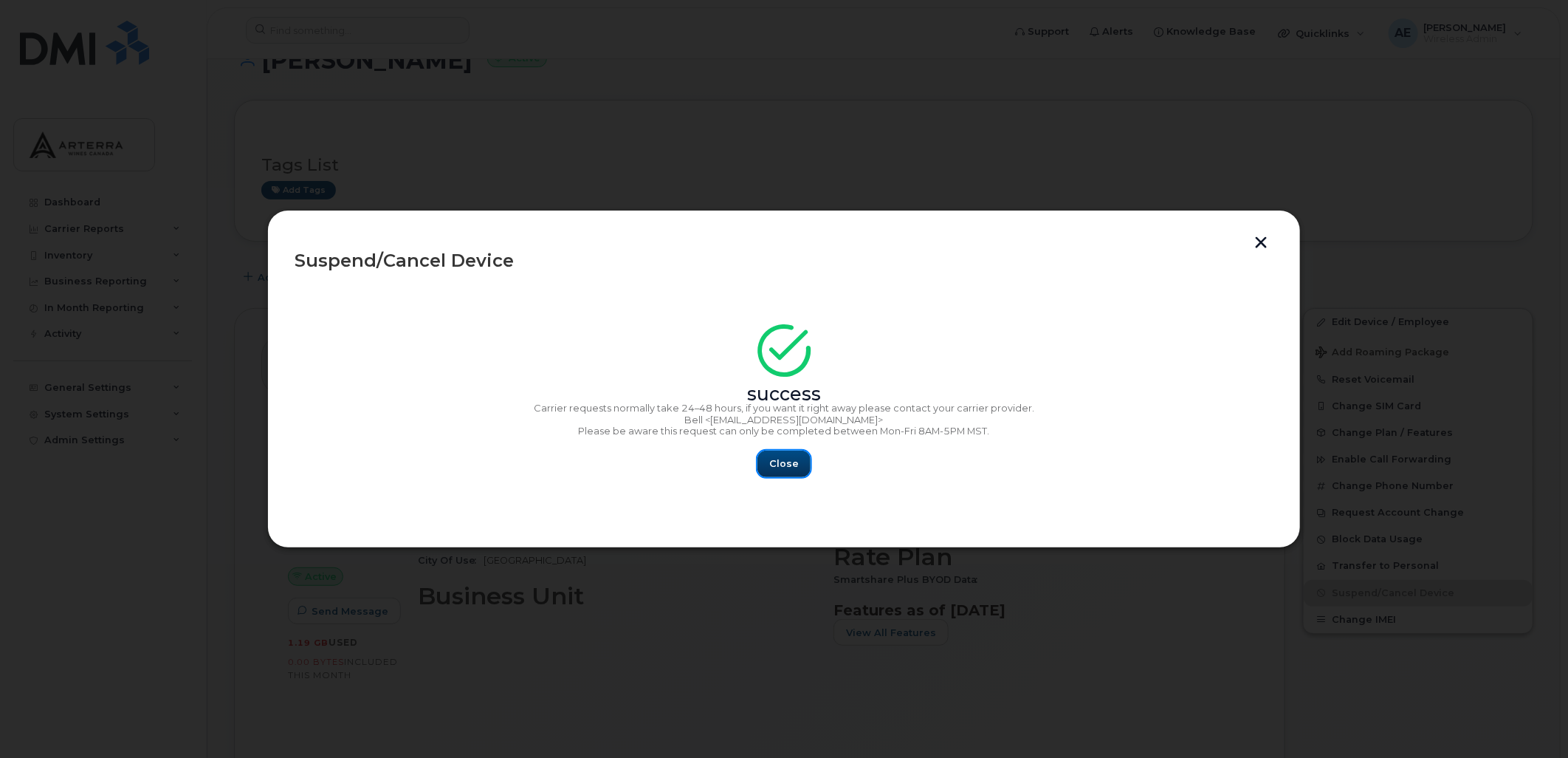
drag, startPoint x: 793, startPoint y: 462, endPoint x: 763, endPoint y: 477, distance: 33.5
click at [792, 462] on span "Close" at bounding box center [784, 463] width 29 height 14
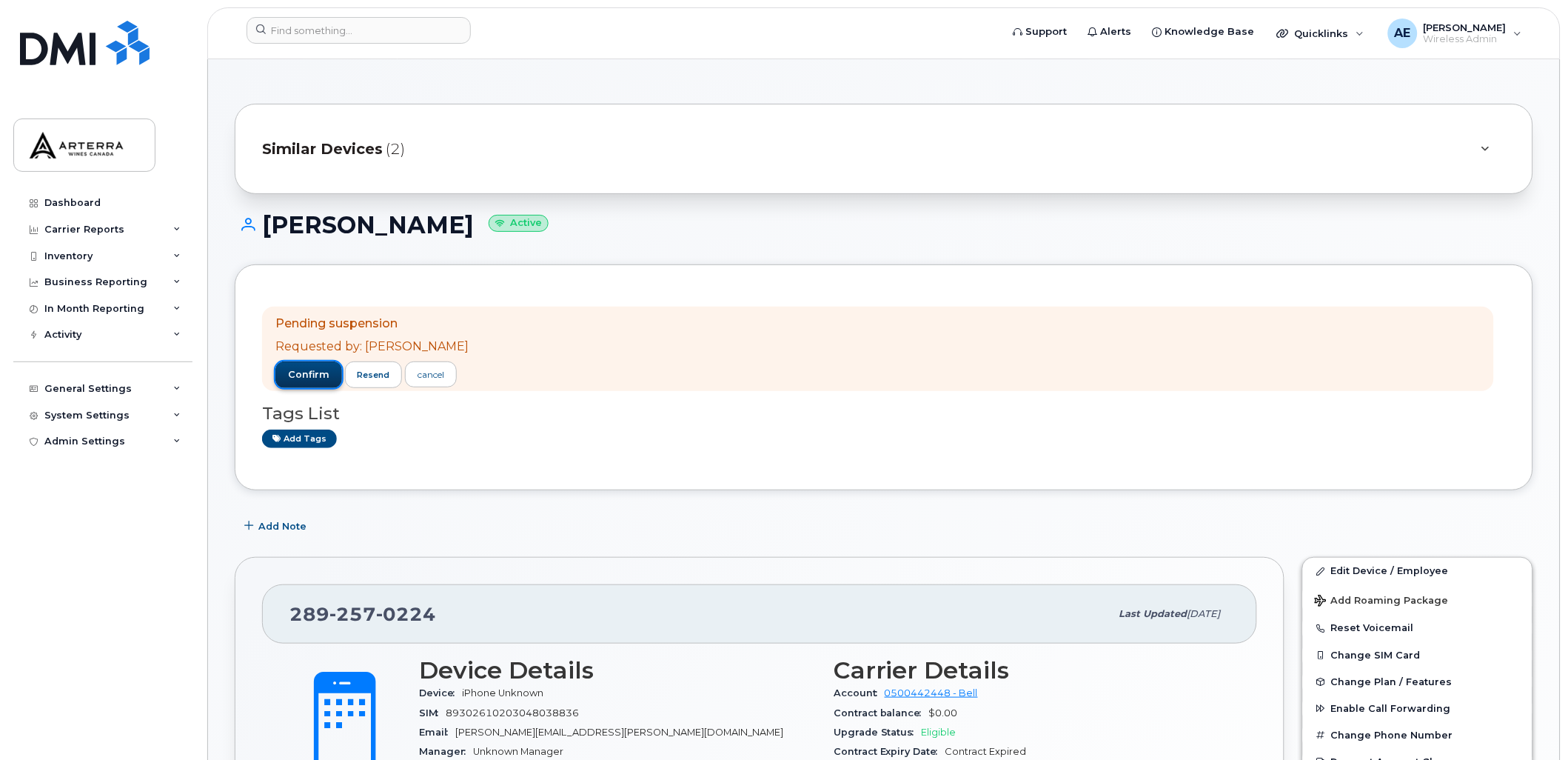
click at [312, 371] on span "confirm" at bounding box center [308, 375] width 42 height 13
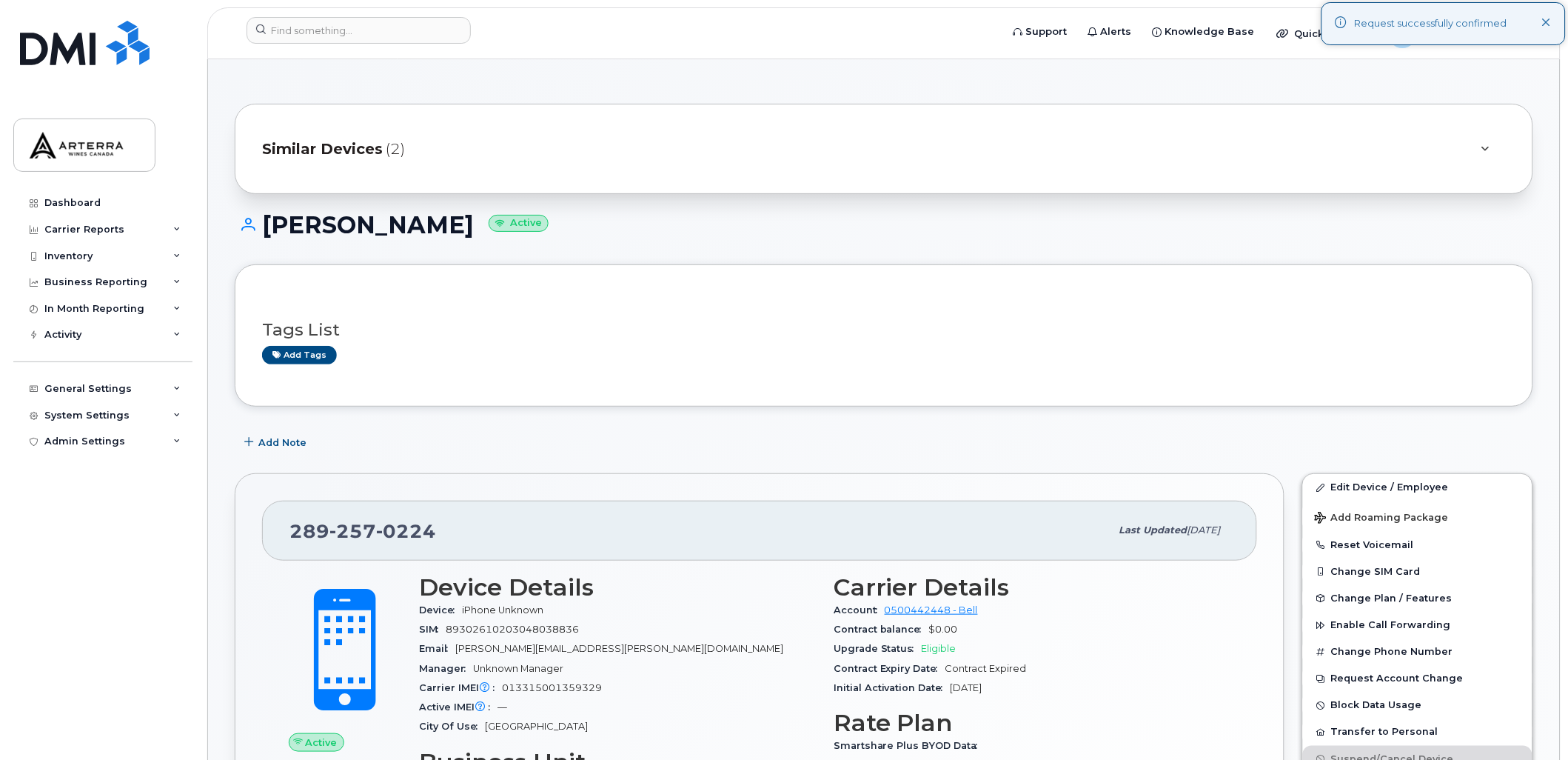
click at [1543, 20] on icon at bounding box center [1547, 24] width 10 height 10
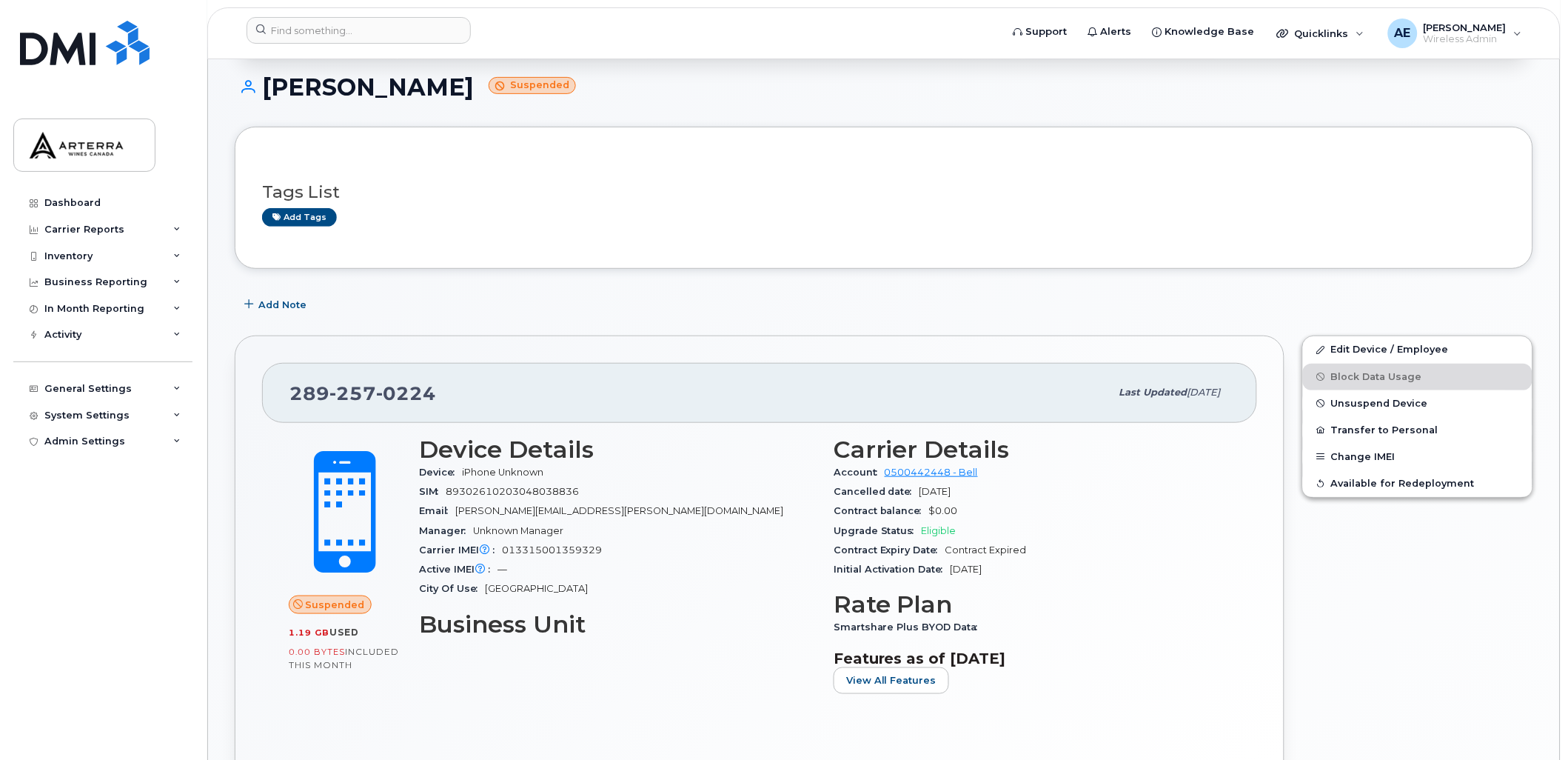
scroll to position [164, 0]
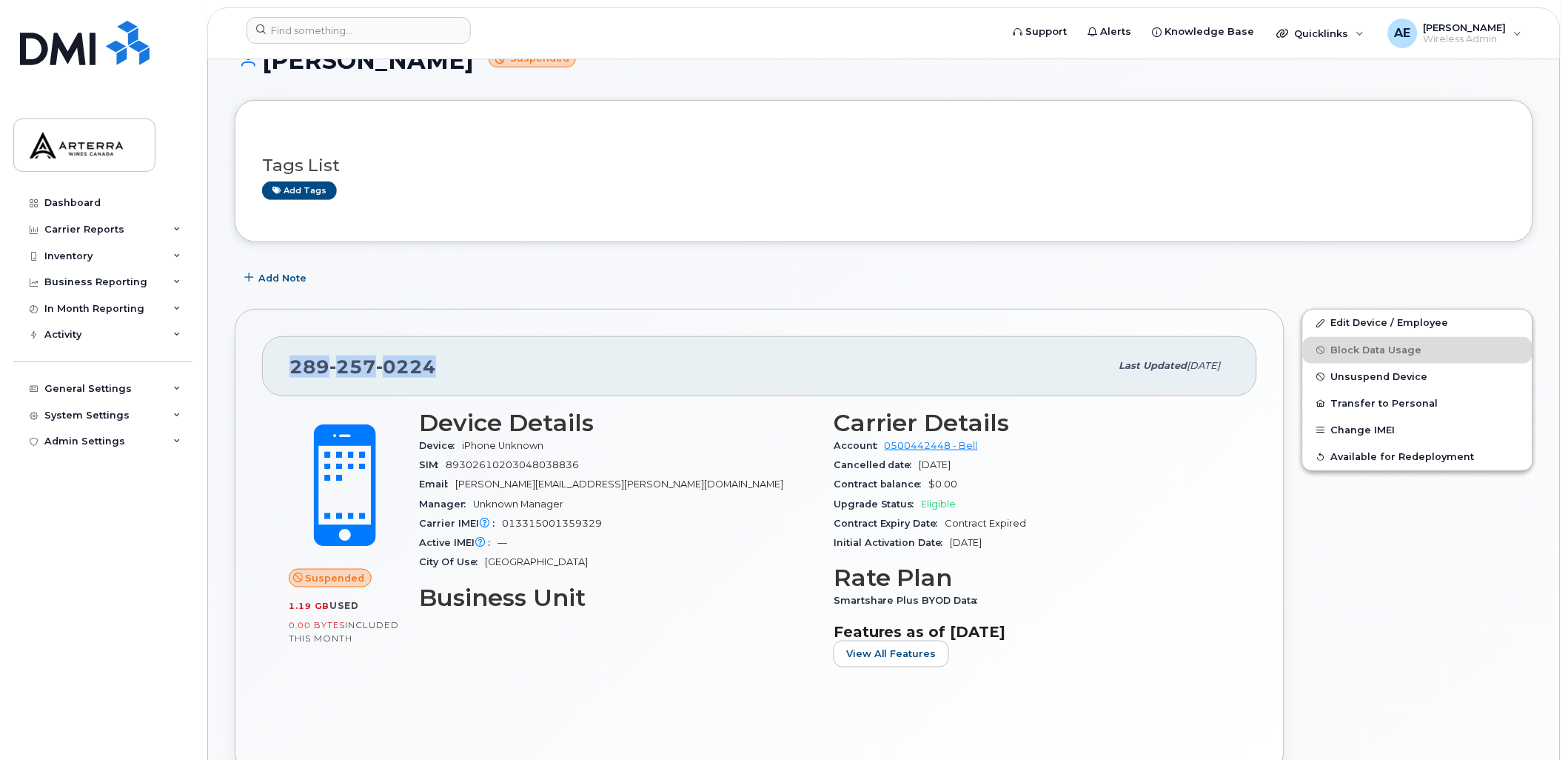
drag, startPoint x: 292, startPoint y: 367, endPoint x: 437, endPoint y: 371, distance: 145.1
click at [437, 371] on div "[PHONE_NUMBER]" at bounding box center [700, 366] width 821 height 31
drag, startPoint x: 437, startPoint y: 371, endPoint x: 428, endPoint y: 365, distance: 10.8
copy span "[PHONE_NUMBER]"
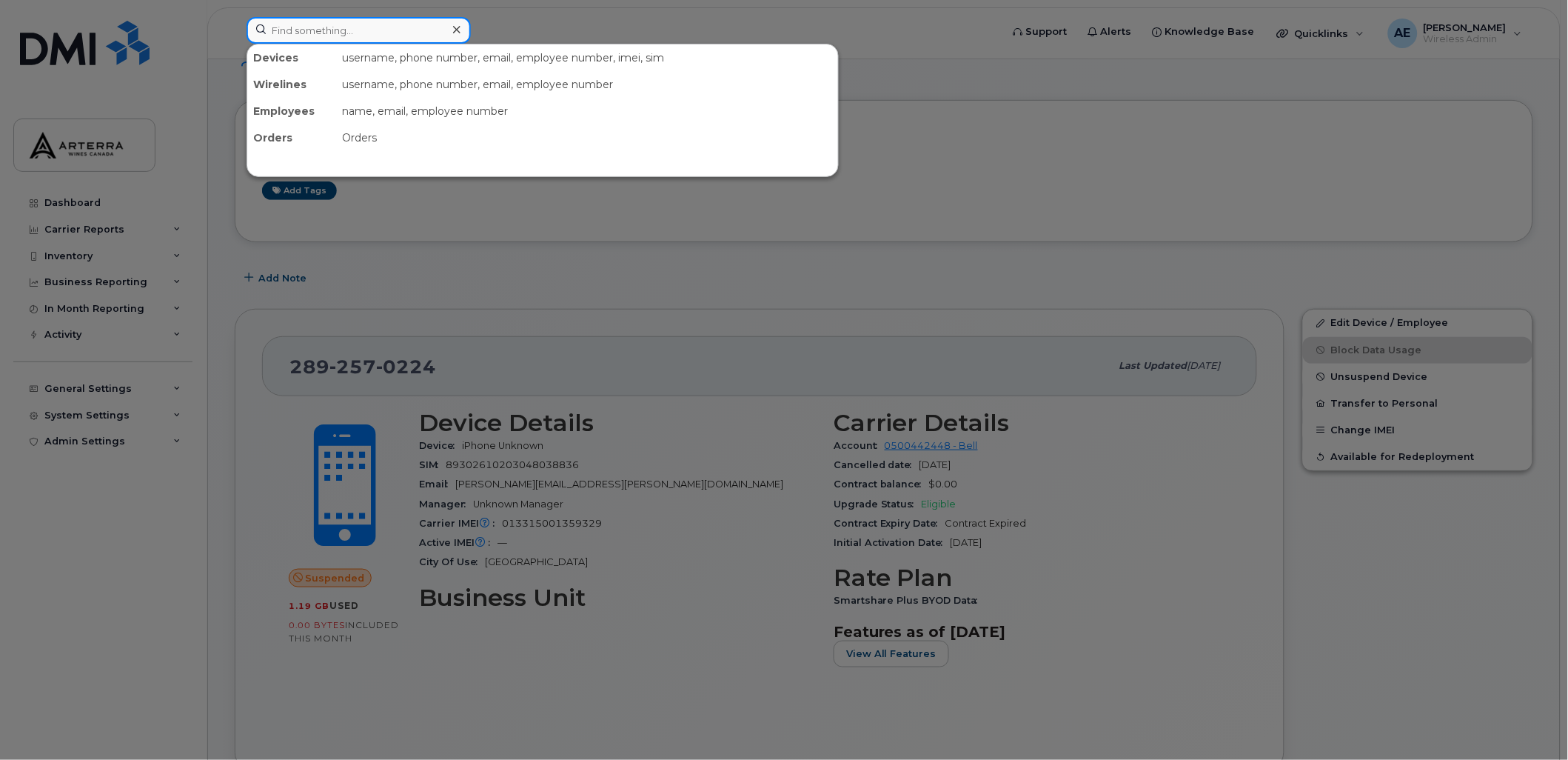
drag, startPoint x: 389, startPoint y: 22, endPoint x: 222, endPoint y: 11, distance: 167.4
click at [235, 17] on div "Devices username, phone number, email, employee number, imei, sim Wirelines use…" at bounding box center [619, 34] width 769 height 33
paste input "[PERSON_NAME]"
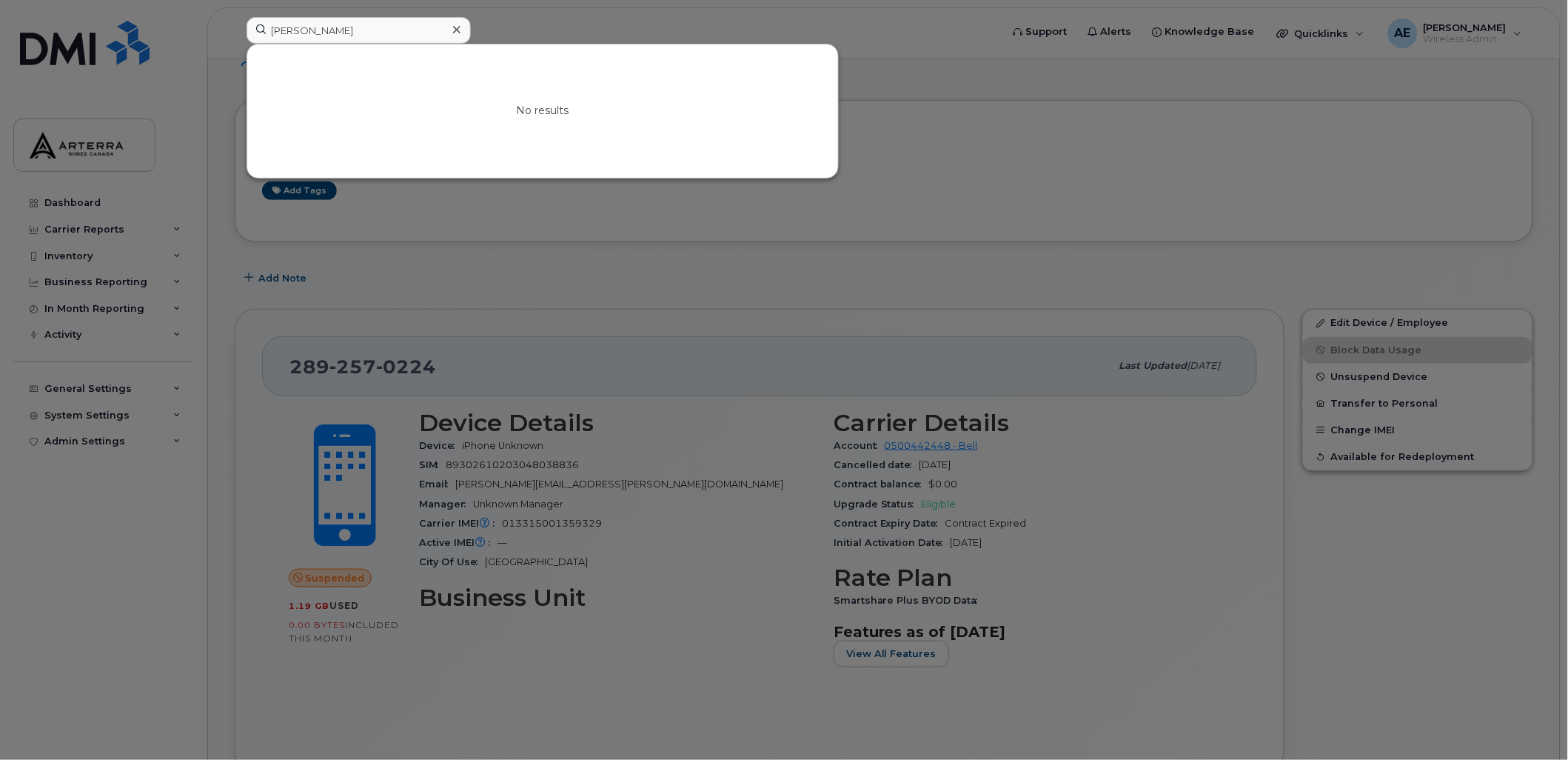
click at [534, 25] on div at bounding box center [784, 380] width 1568 height 760
drag, startPoint x: 423, startPoint y: 29, endPoint x: 231, endPoint y: 24, distance: 192.1
click at [235, 24] on div "[PERSON_NAME] No results" at bounding box center [619, 34] width 769 height 33
paste input "[PERSON_NAME]"
drag, startPoint x: 367, startPoint y: 30, endPoint x: 227, endPoint y: 34, distance: 140.1
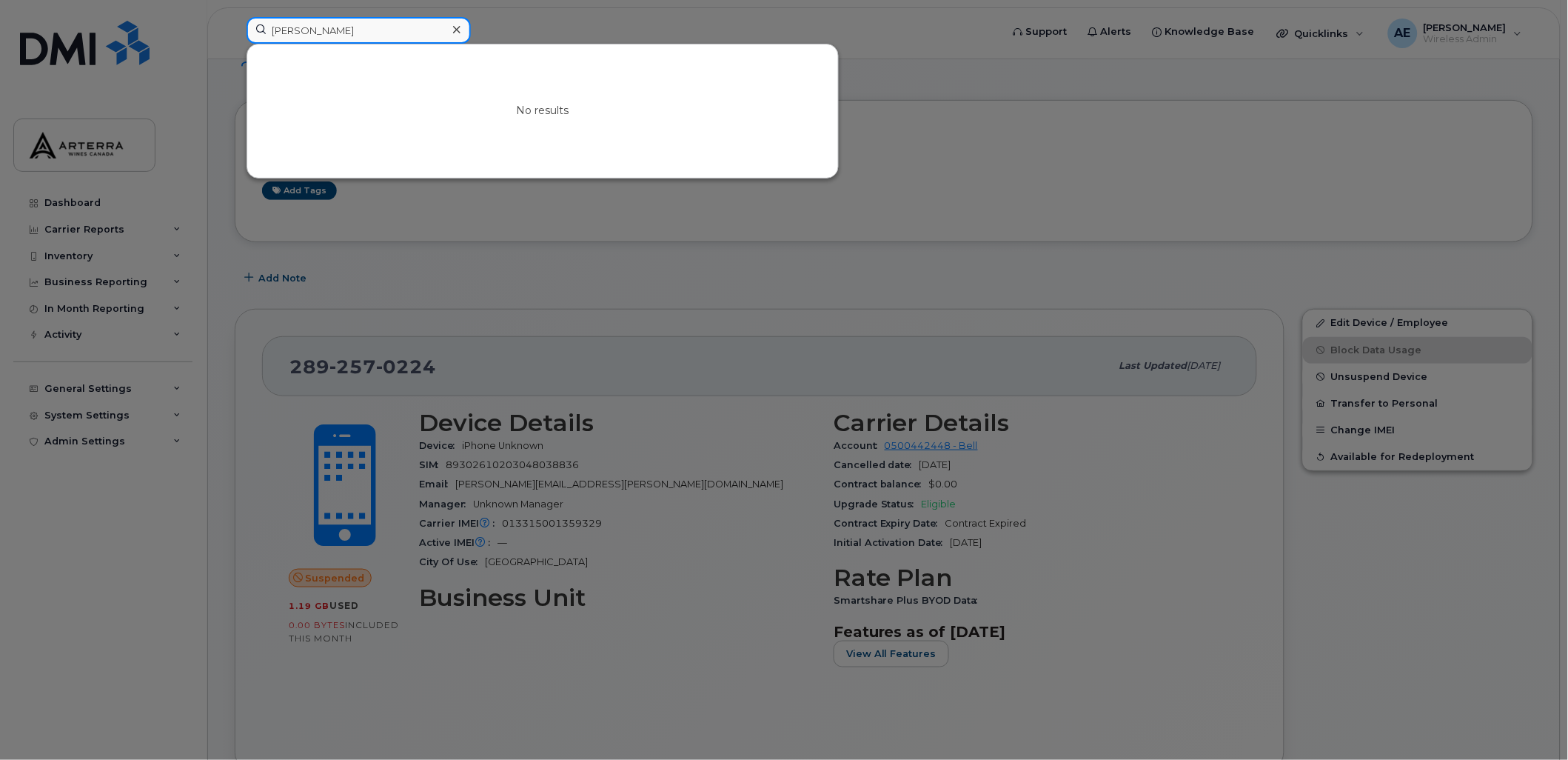
click at [235, 34] on div "[PERSON_NAME] No results" at bounding box center [619, 34] width 769 height 33
paste input "[PERSON_NAME]"
drag, startPoint x: 383, startPoint y: 26, endPoint x: 249, endPoint y: 18, distance: 134.2
click at [249, 18] on div "[PERSON_NAME]" at bounding box center [358, 30] width 224 height 27
paste input "[PERSON_NAME]"
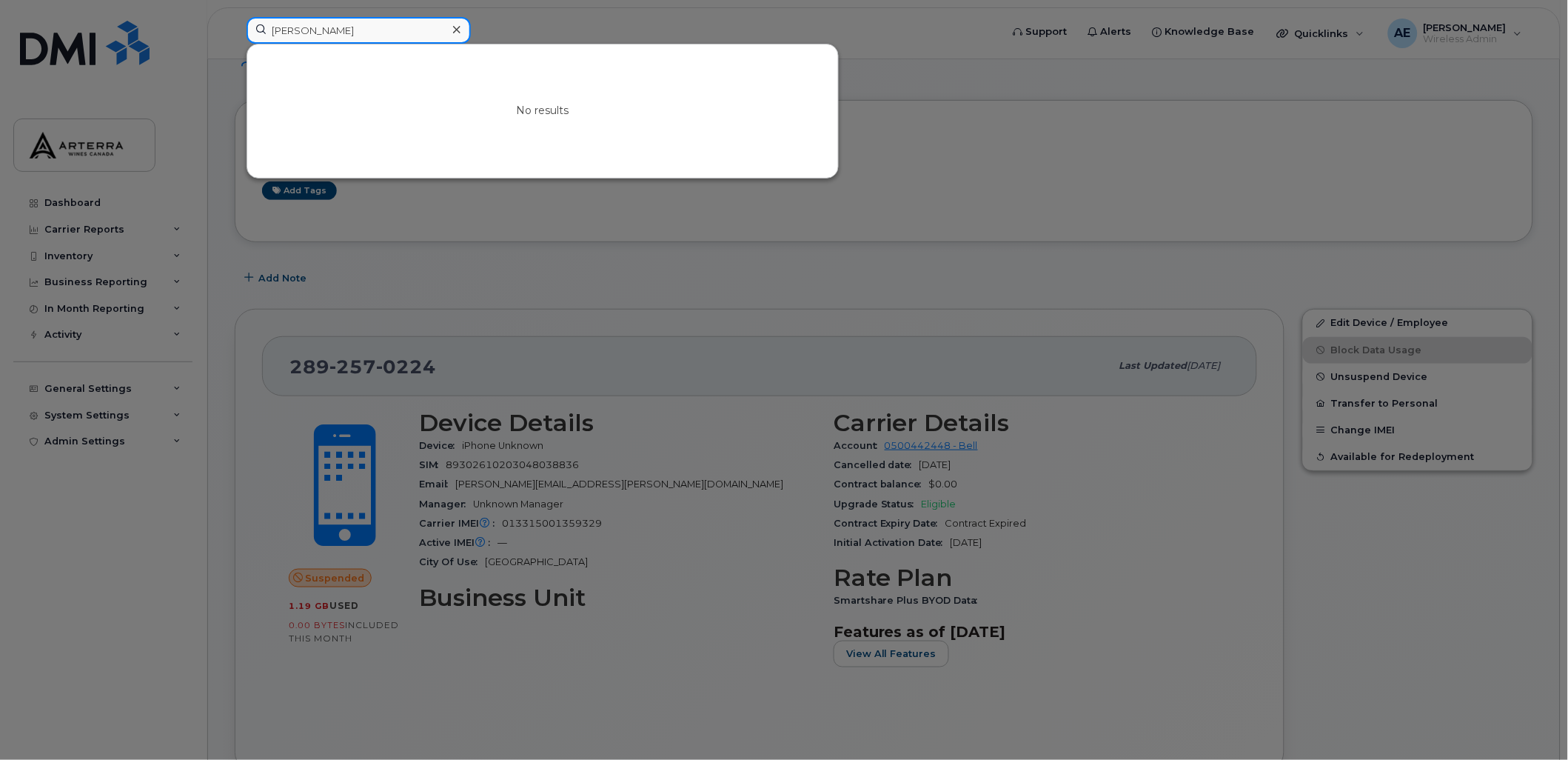
type input "[PERSON_NAME]"
click at [537, 18] on div at bounding box center [784, 380] width 1568 height 760
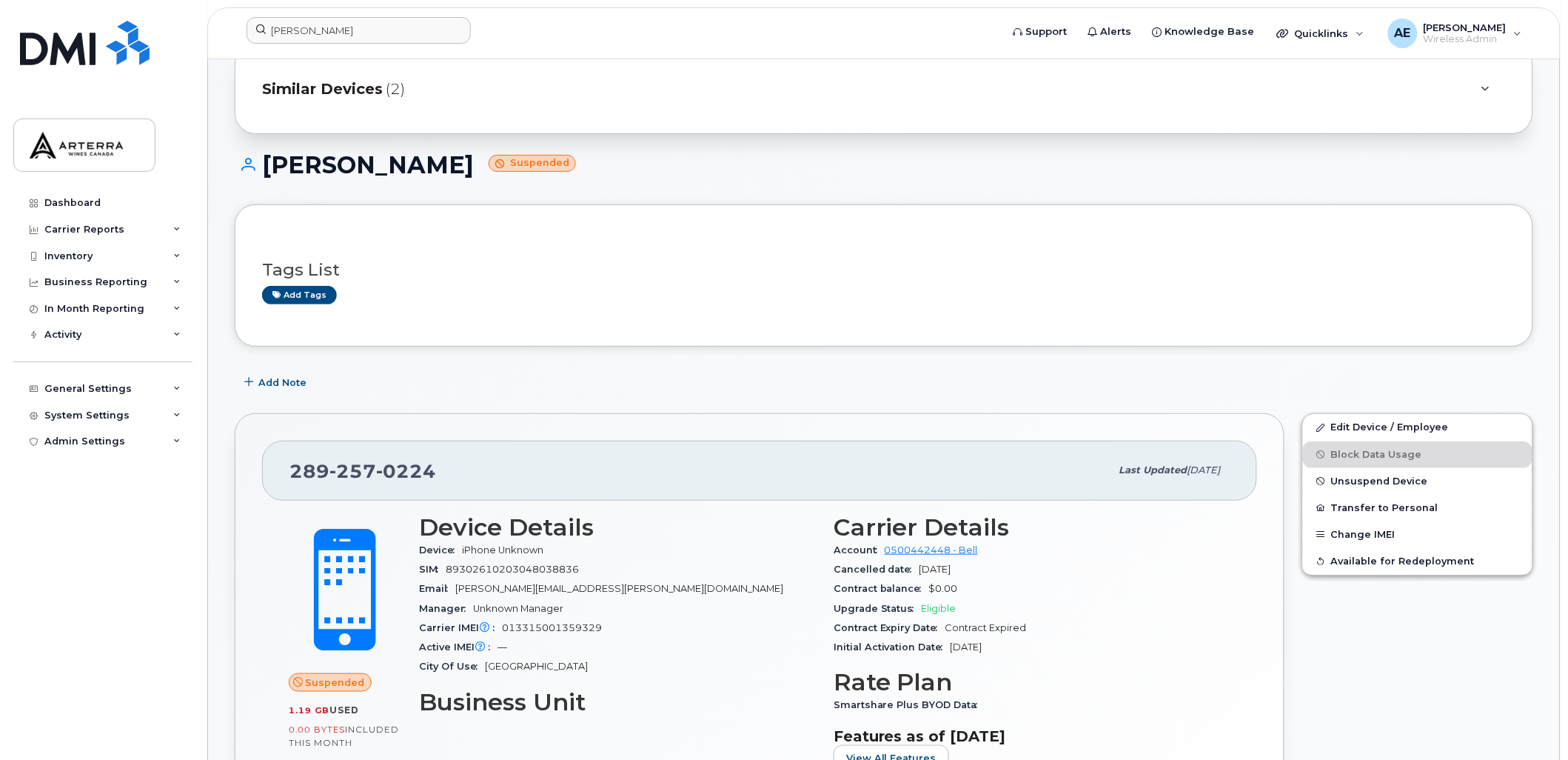
scroll to position [0, 0]
